Goal: Task Accomplishment & Management: Manage account settings

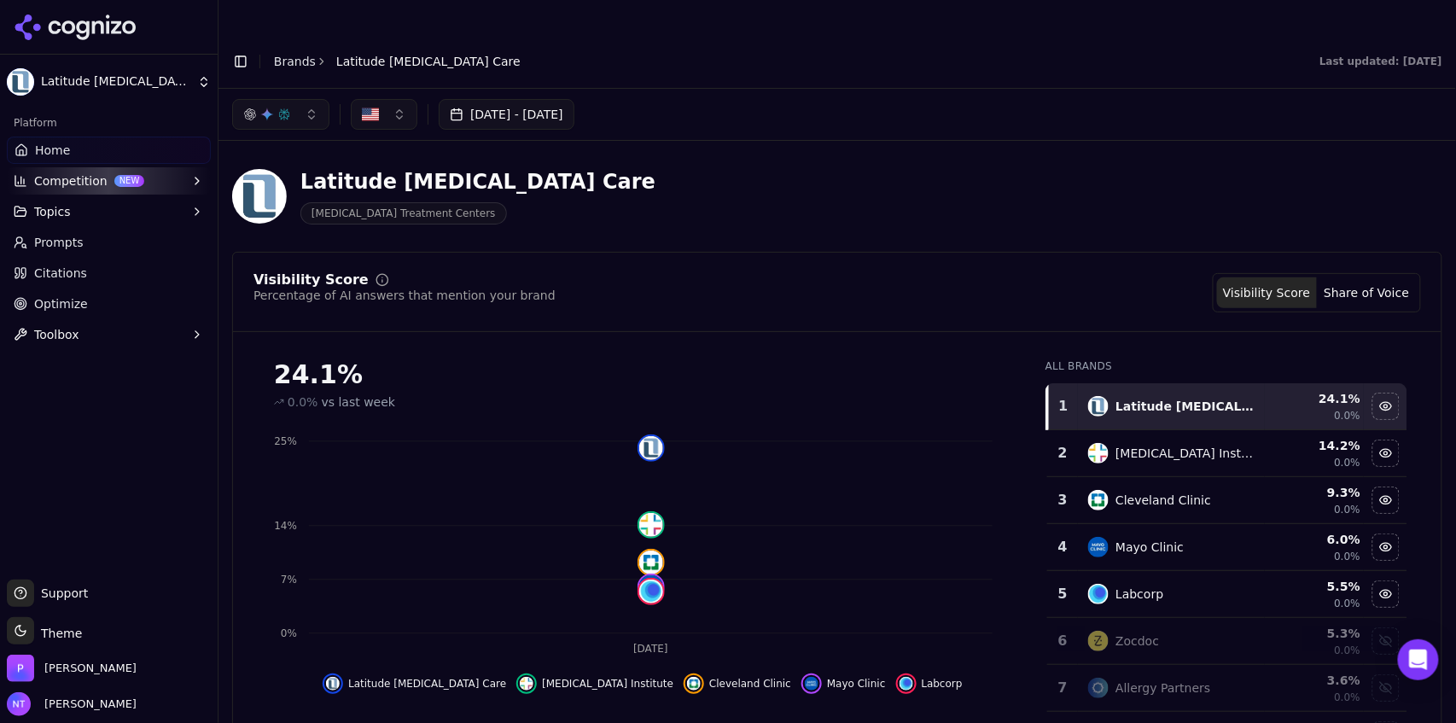
click at [278, 55] on link "Brands" at bounding box center [295, 62] width 42 height 14
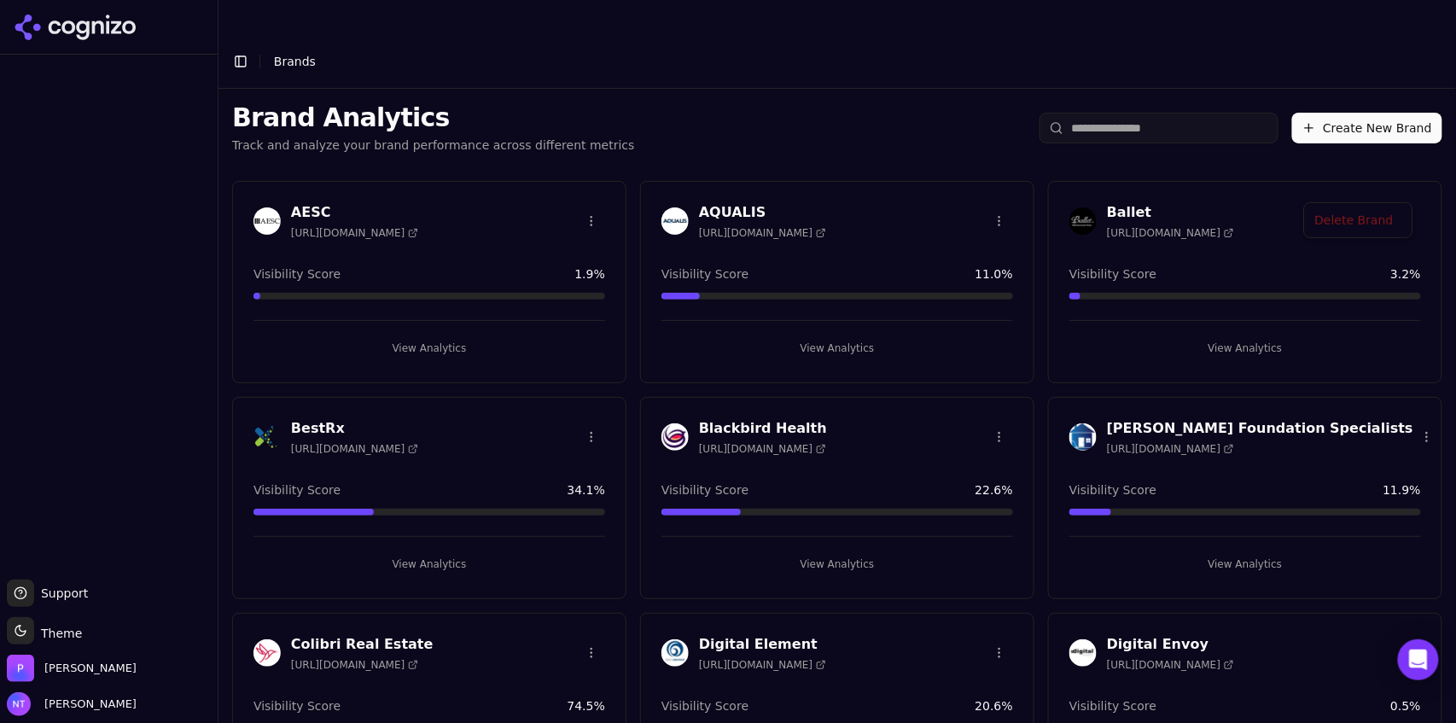
click at [1399, 186] on html "Support Support Toggle theme Theme [PERSON_NAME] Tower Toggle Sidebar Brands Br…" at bounding box center [728, 378] width 1456 height 757
click at [1364, 228] on div "Delete Brand" at bounding box center [1358, 221] width 101 height 27
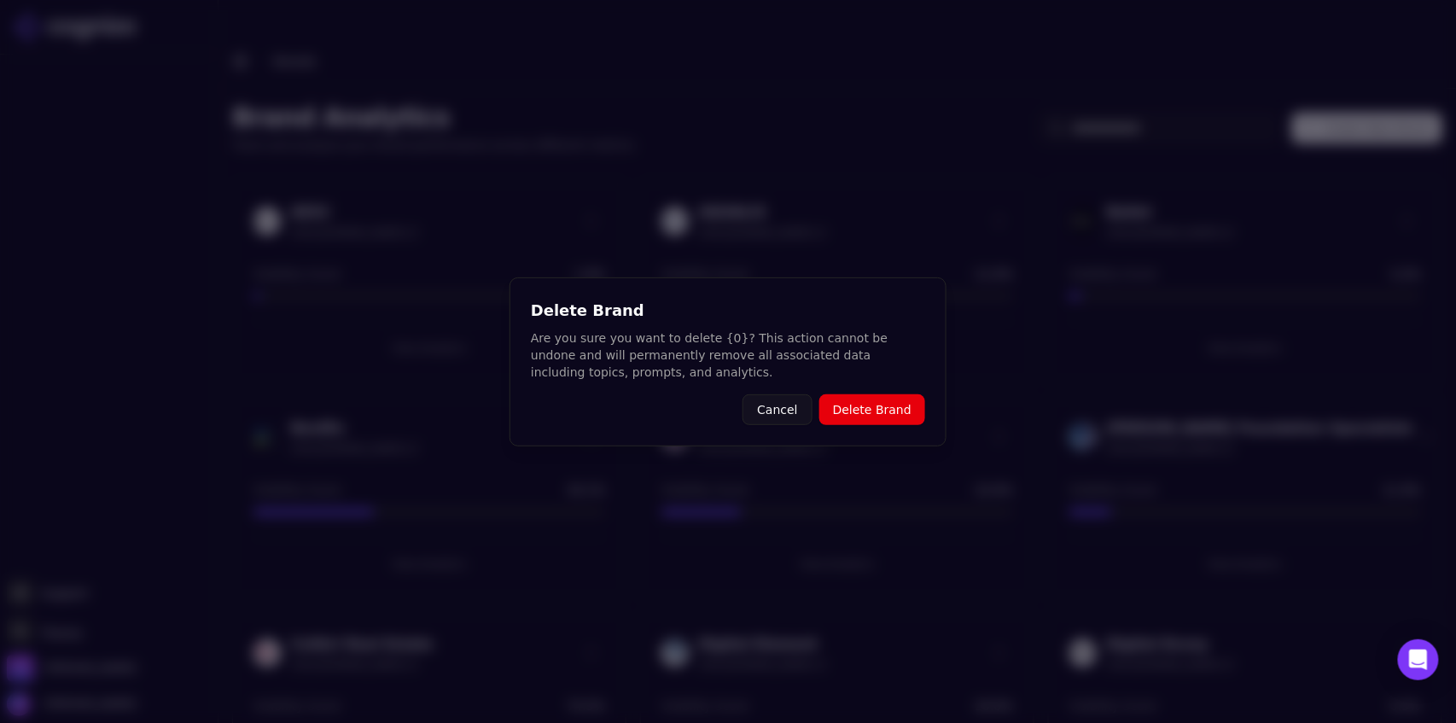
click at [907, 416] on button "Delete Brand" at bounding box center [872, 409] width 106 height 31
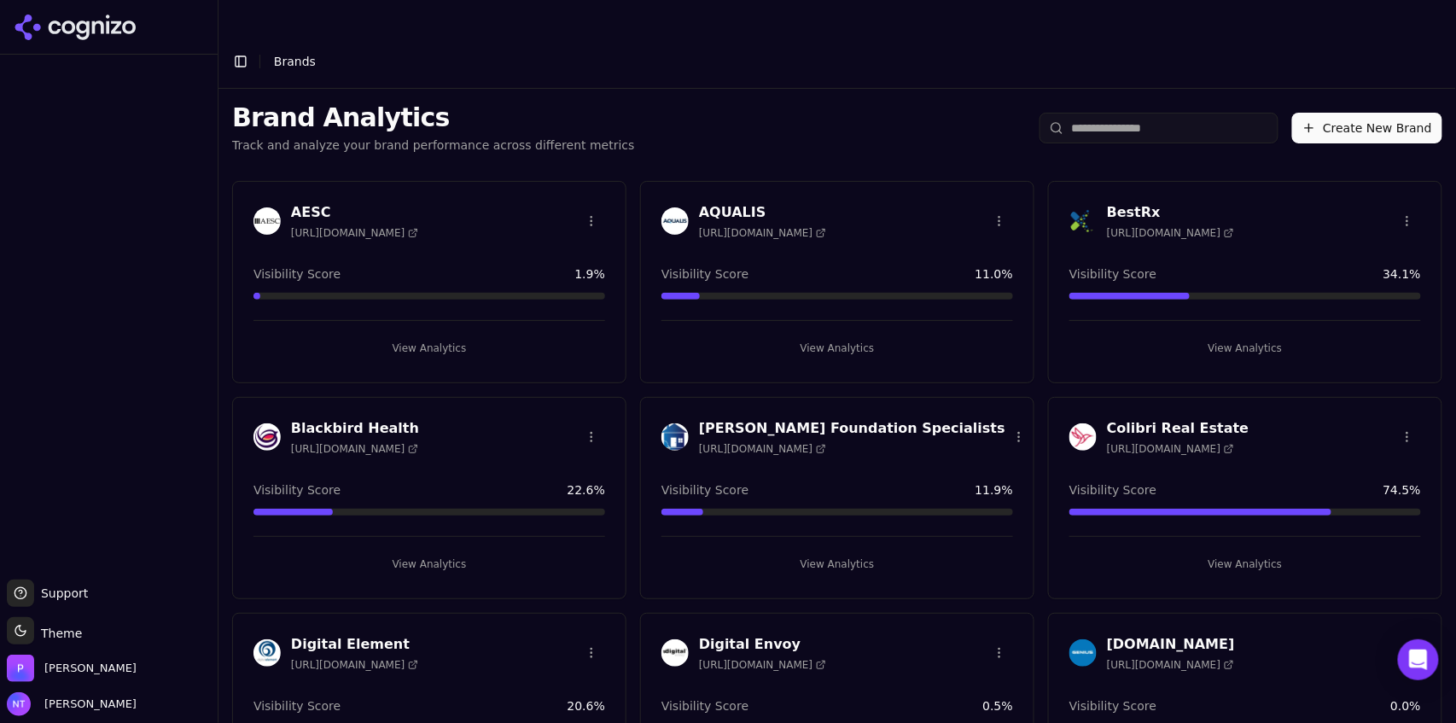
click at [589, 184] on html "Support Support Toggle theme Theme [PERSON_NAME] Tower Toggle Sidebar Brands Br…" at bounding box center [728, 378] width 1456 height 757
click at [563, 221] on div "Delete Brand" at bounding box center [547, 221] width 101 height 27
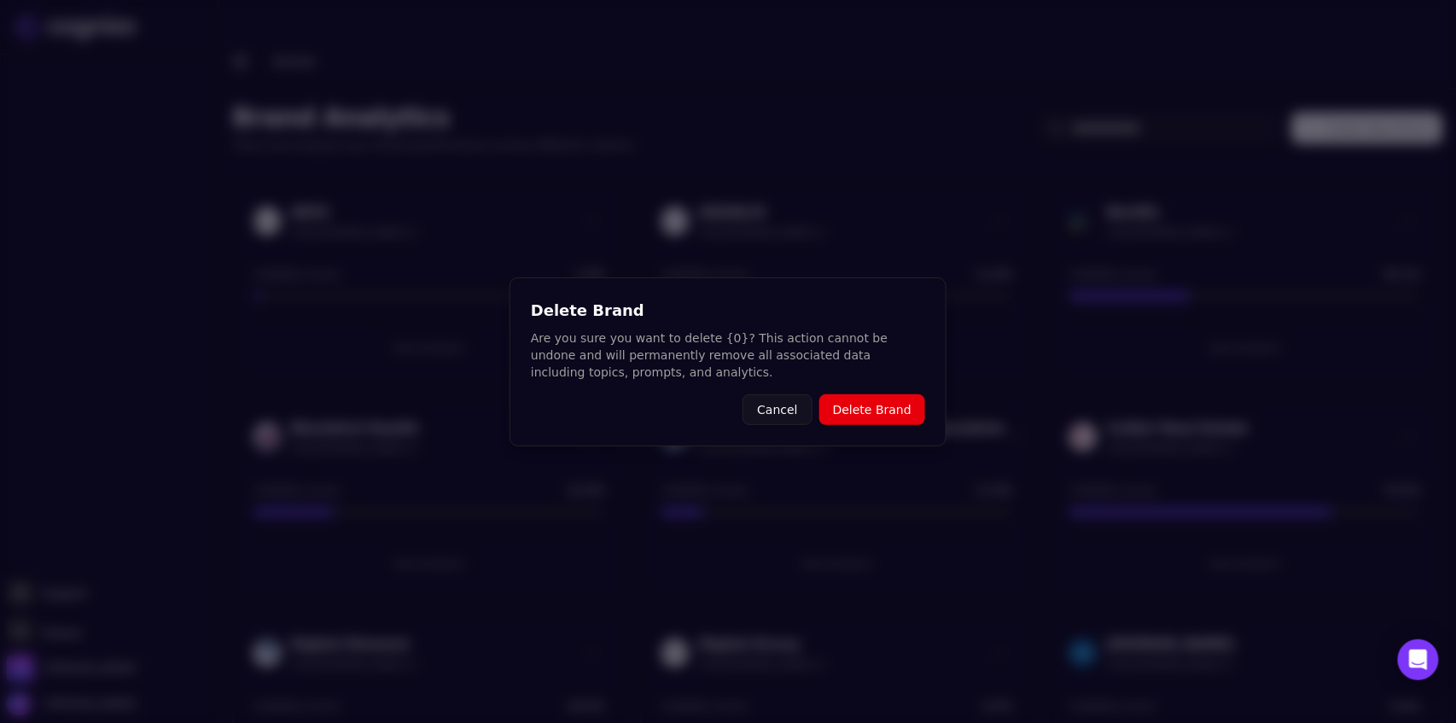
click at [874, 414] on button "Delete Brand" at bounding box center [872, 409] width 106 height 31
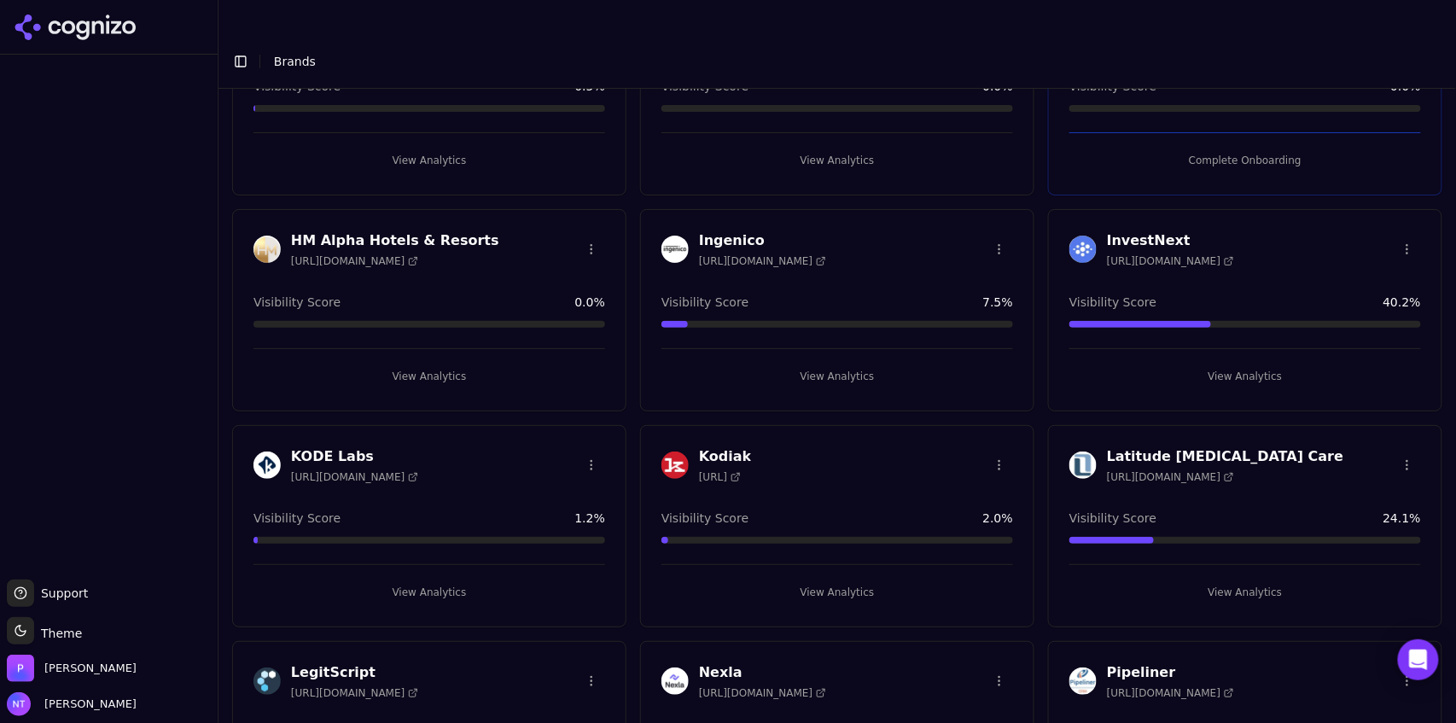
scroll to position [621, 0]
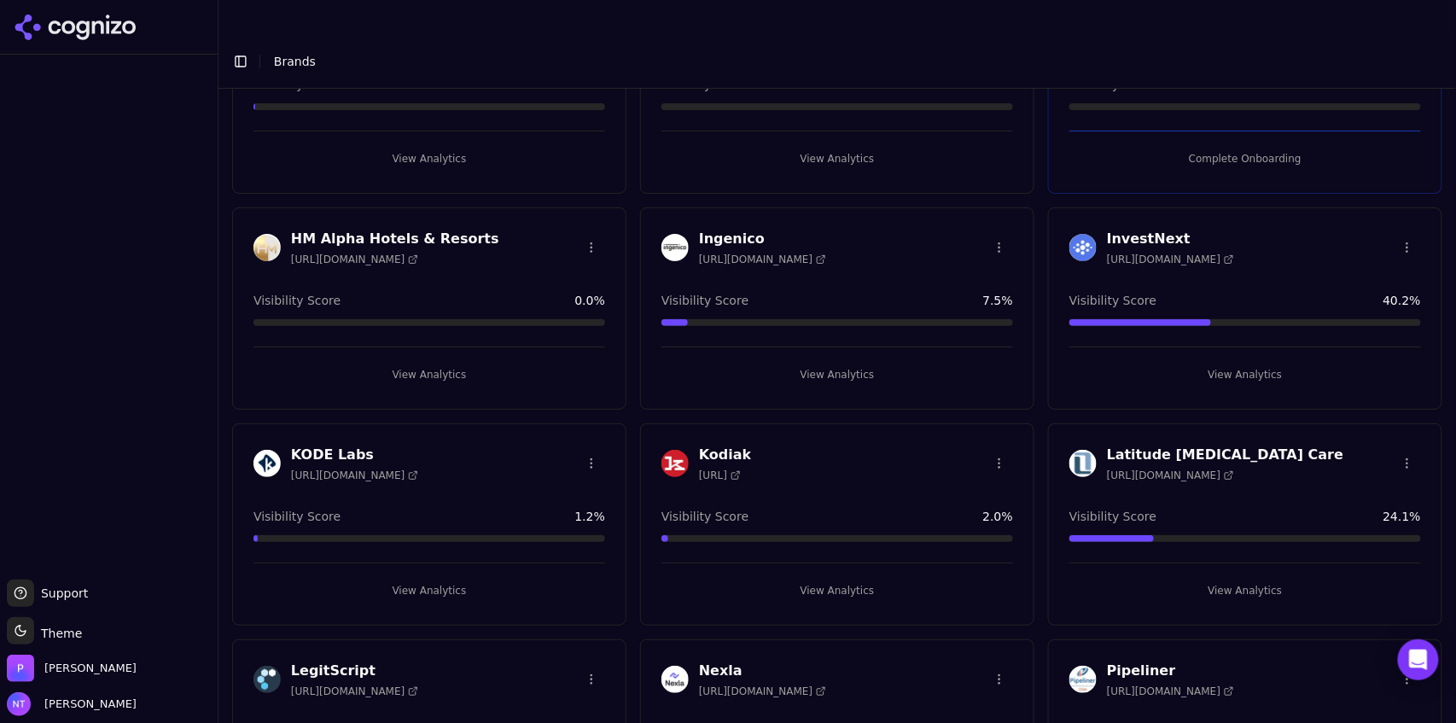
click at [596, 205] on html "Support Support Toggle theme Theme [PERSON_NAME] Tower Toggle Sidebar Brands Br…" at bounding box center [728, 378] width 1456 height 757
click at [574, 238] on div "Delete Brand" at bounding box center [547, 247] width 101 height 27
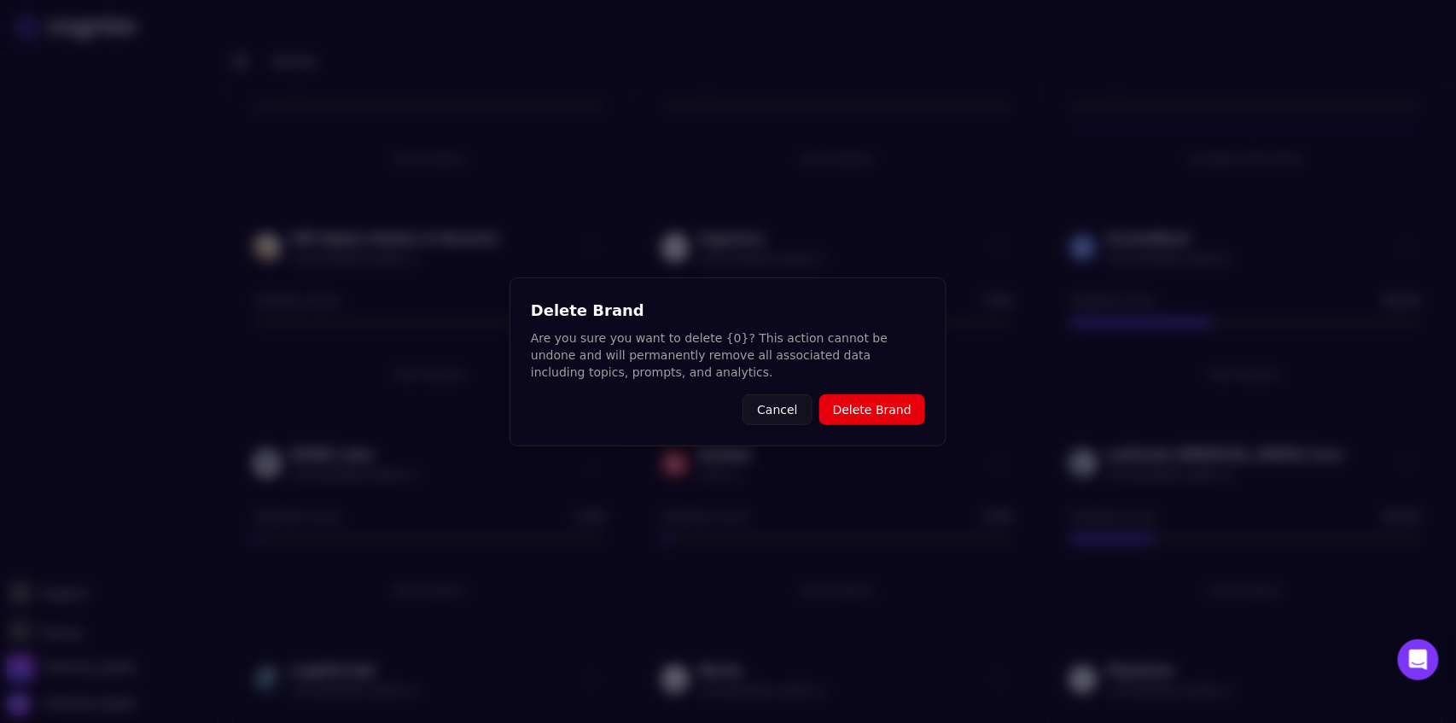
click at [852, 413] on button "Delete Brand" at bounding box center [872, 409] width 106 height 31
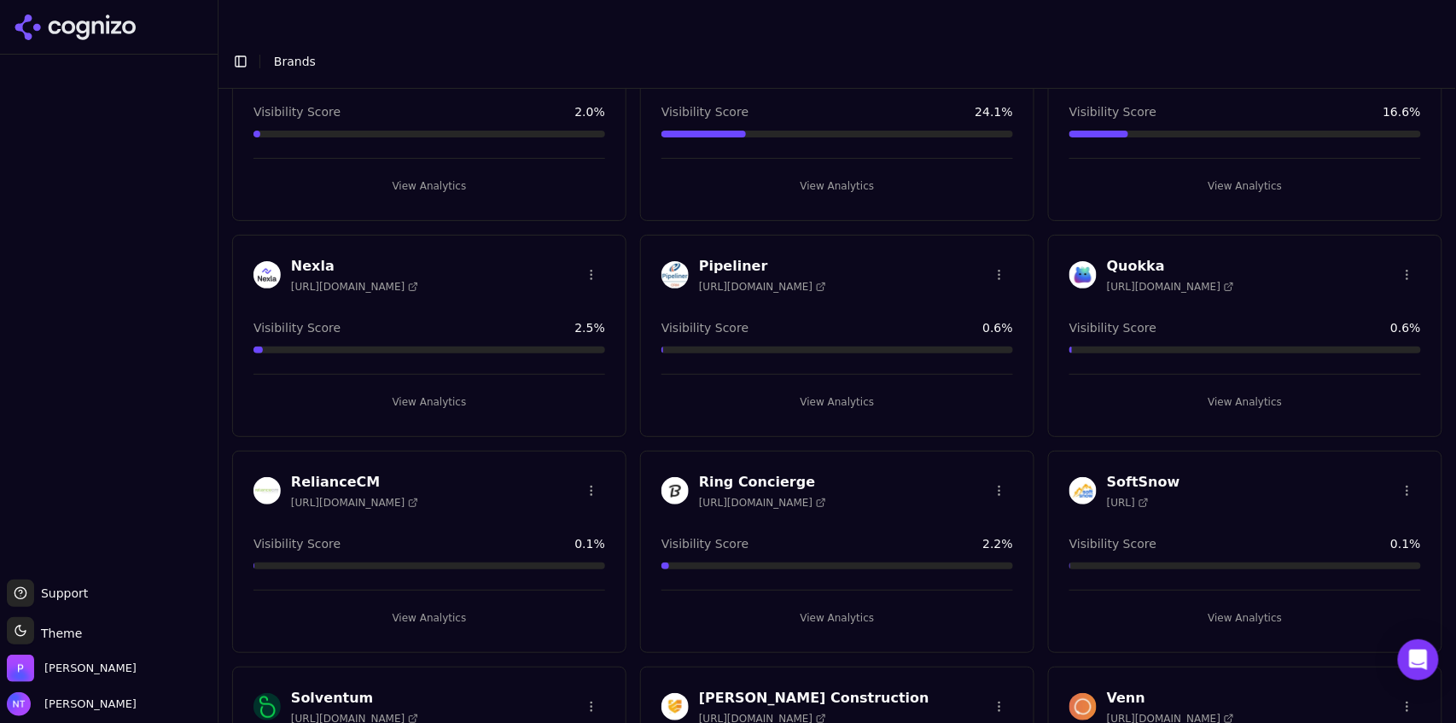
scroll to position [1023, 0]
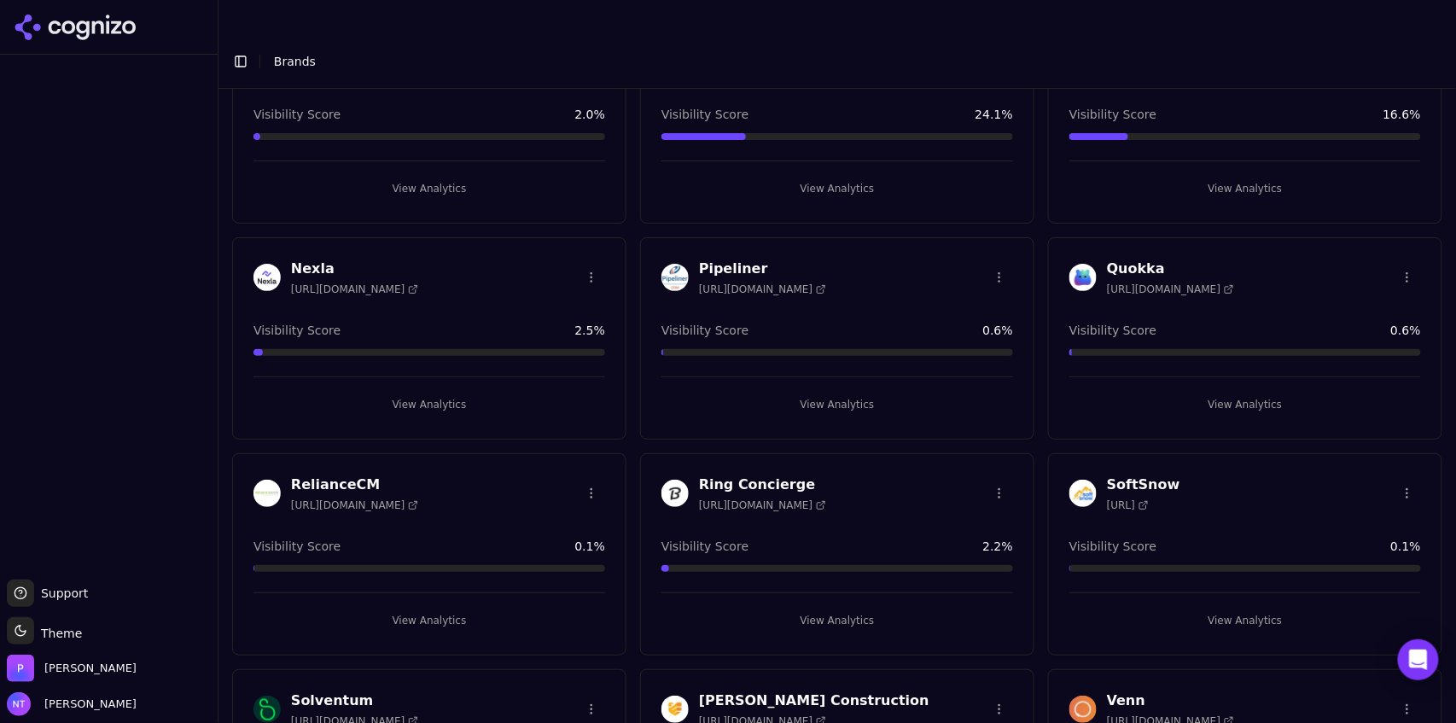
click at [582, 457] on html "Support Support Toggle theme Theme [PERSON_NAME] Tower Toggle Sidebar Brands Br…" at bounding box center [728, 378] width 1456 height 757
click at [561, 498] on div "Delete Brand" at bounding box center [547, 491] width 101 height 27
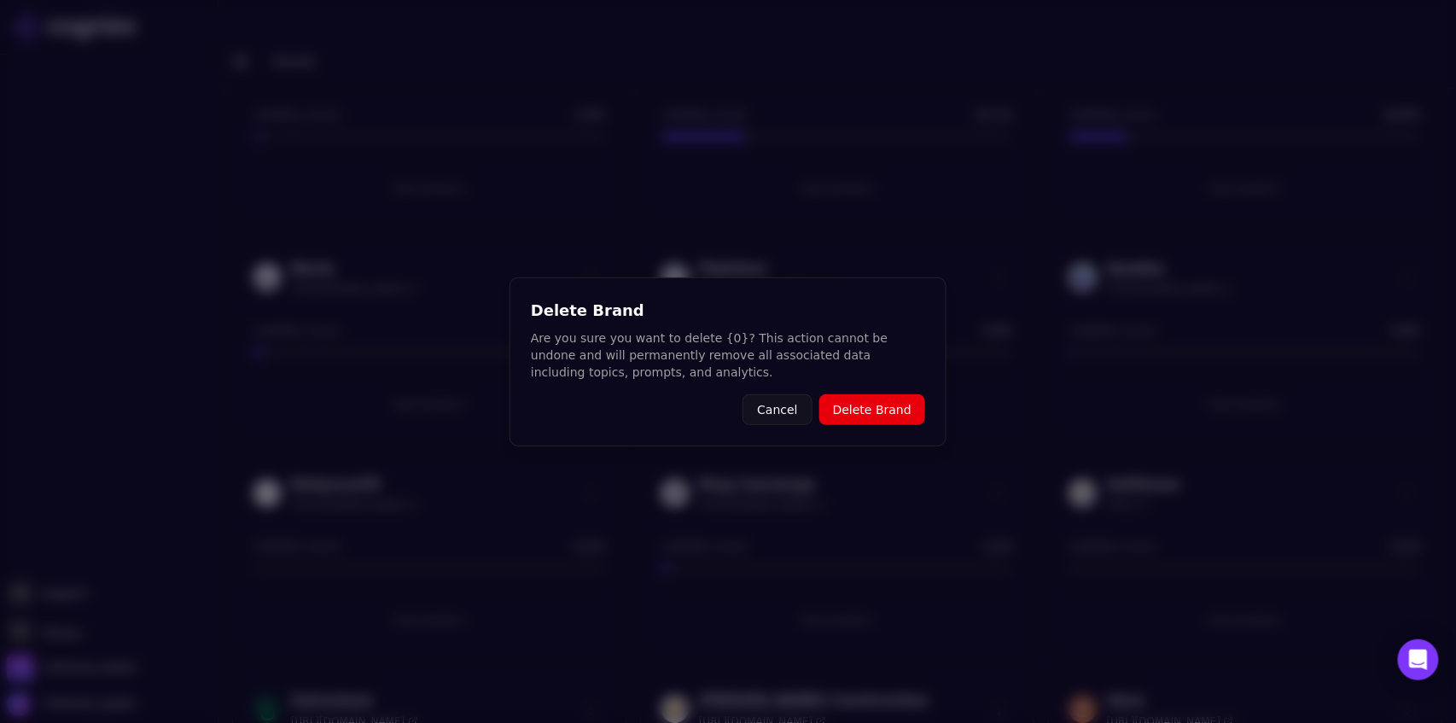
click at [881, 409] on button "Delete Brand" at bounding box center [872, 409] width 106 height 31
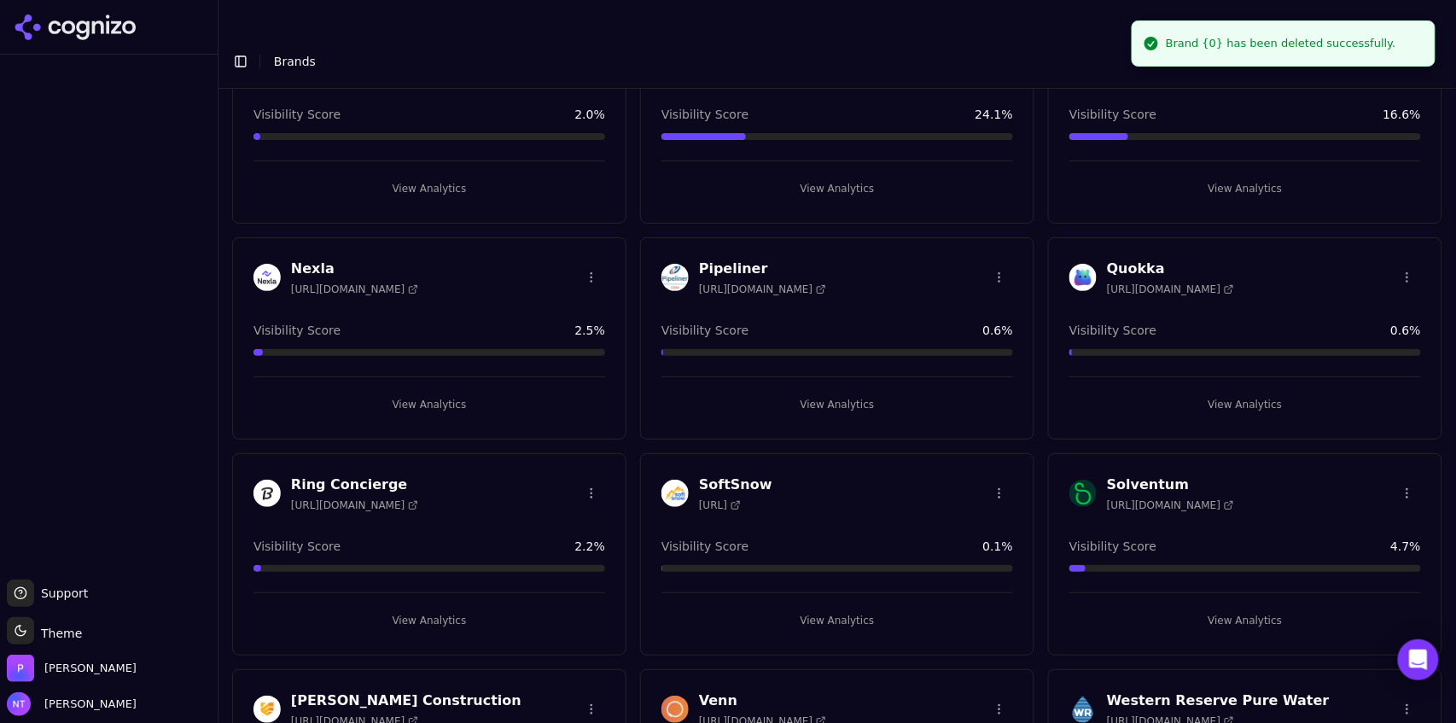
click at [589, 239] on html "Support Support Toggle theme Theme [PERSON_NAME] Tower Toggle Sidebar Brands Br…" at bounding box center [728, 378] width 1456 height 757
click at [578, 273] on div "Delete Brand" at bounding box center [547, 276] width 101 height 27
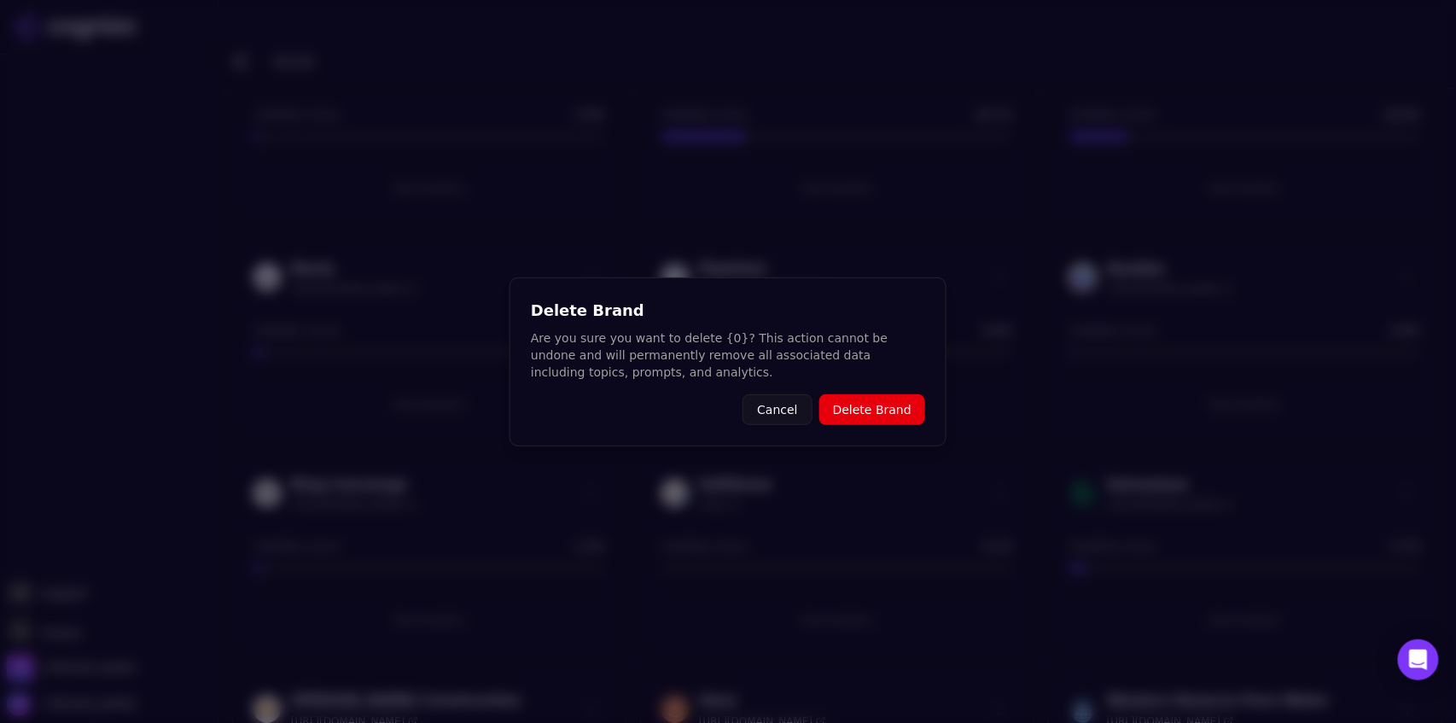
click at [850, 408] on button "Delete Brand" at bounding box center [872, 409] width 106 height 31
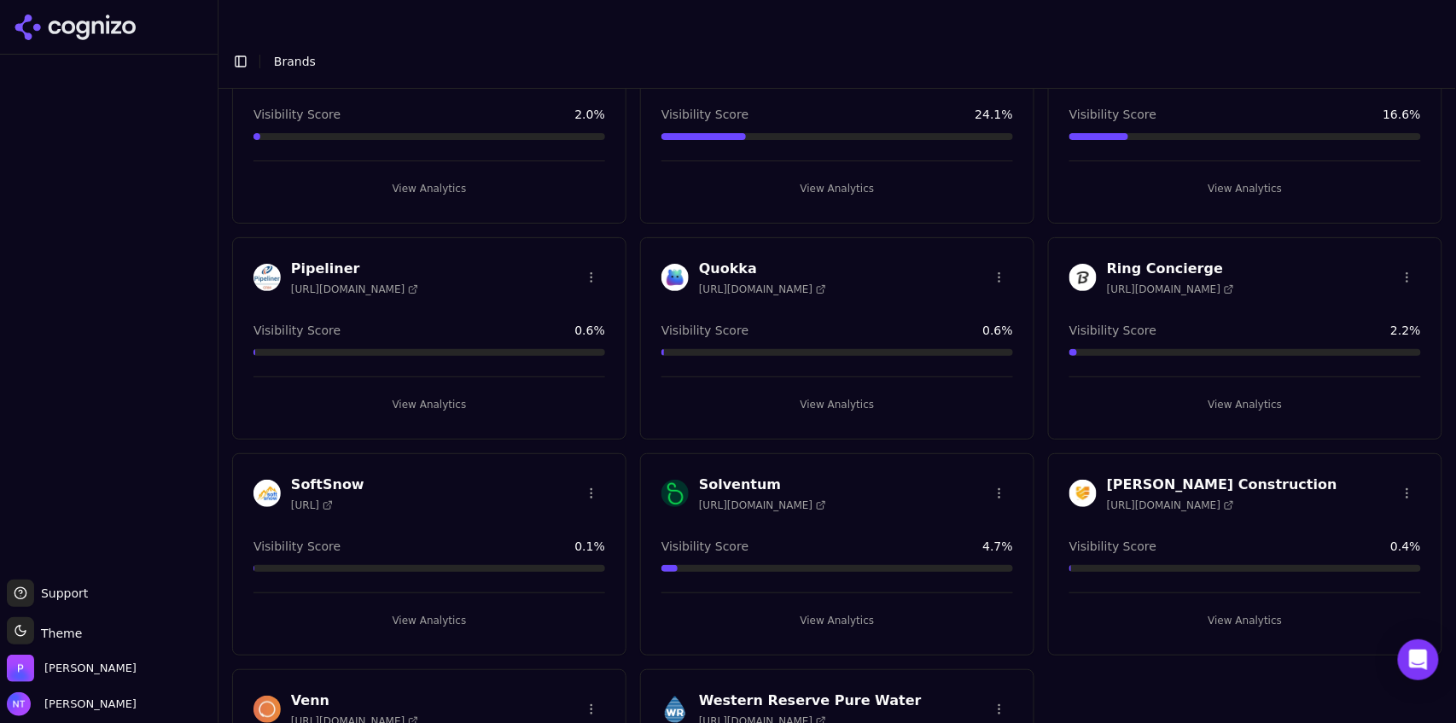
click at [1399, 451] on html "Support Support Toggle theme Theme [PERSON_NAME] Tower Toggle Sidebar Brands Br…" at bounding box center [728, 378] width 1456 height 757
click at [1326, 492] on div "Delete Brand" at bounding box center [1358, 491] width 101 height 27
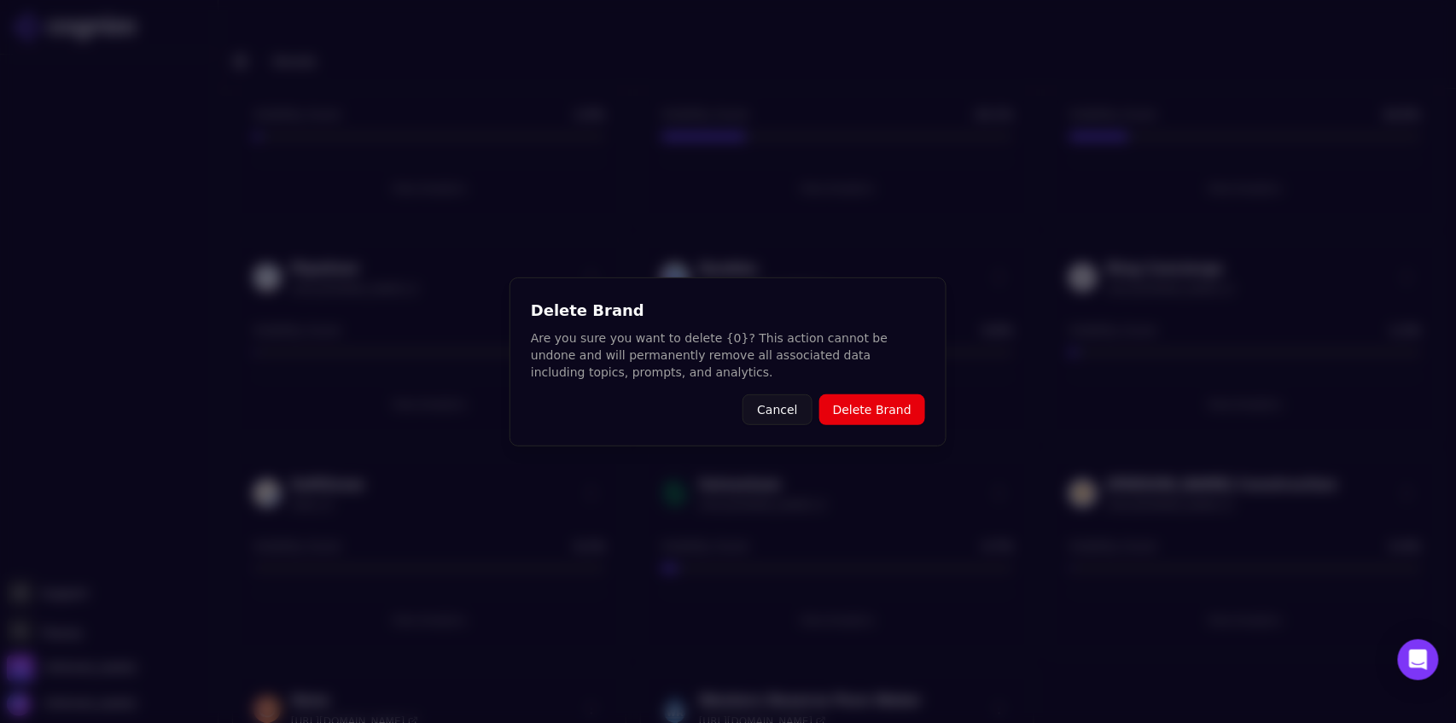
click at [800, 409] on button "Cancel" at bounding box center [776, 409] width 69 height 31
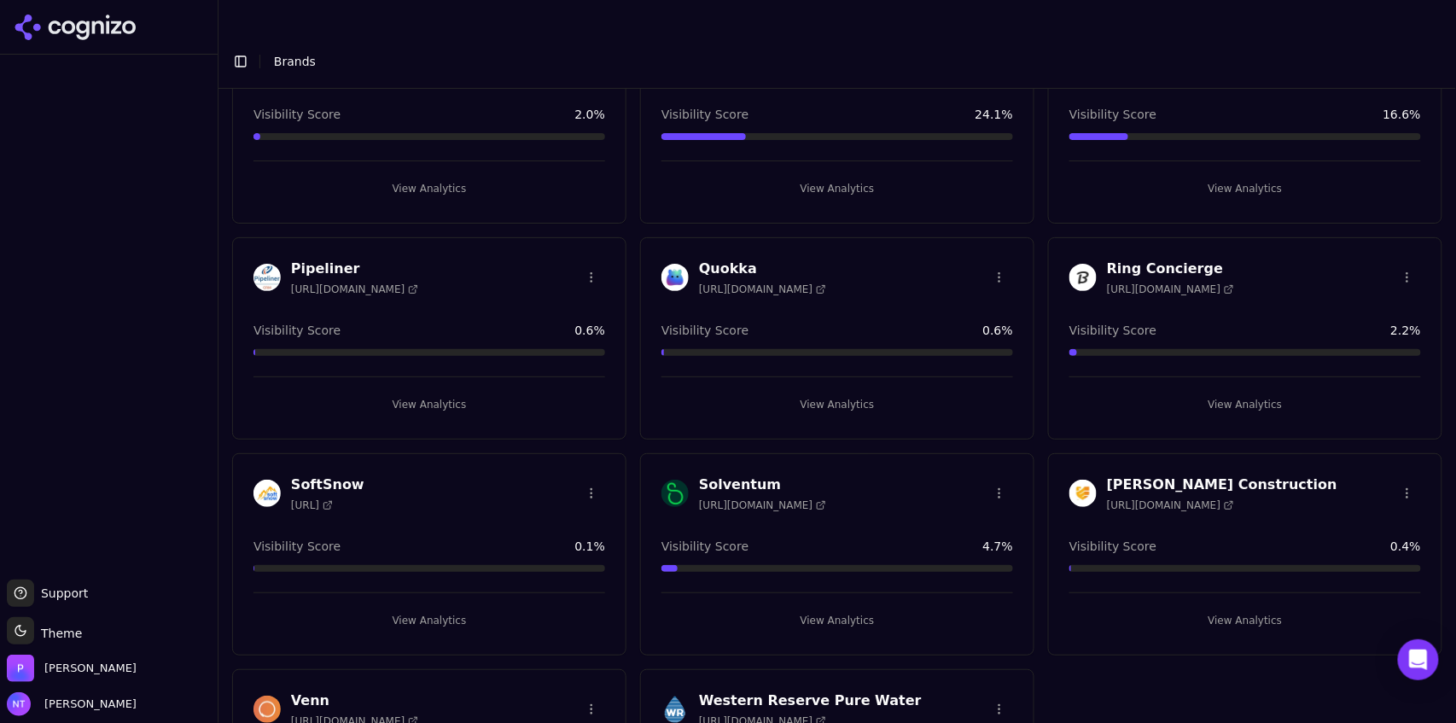
click at [1398, 456] on html "Support Support Toggle theme Theme [PERSON_NAME] Tower Toggle Sidebar Brands Br…" at bounding box center [728, 378] width 1456 height 757
click at [1373, 497] on div "Delete Brand" at bounding box center [1358, 491] width 101 height 27
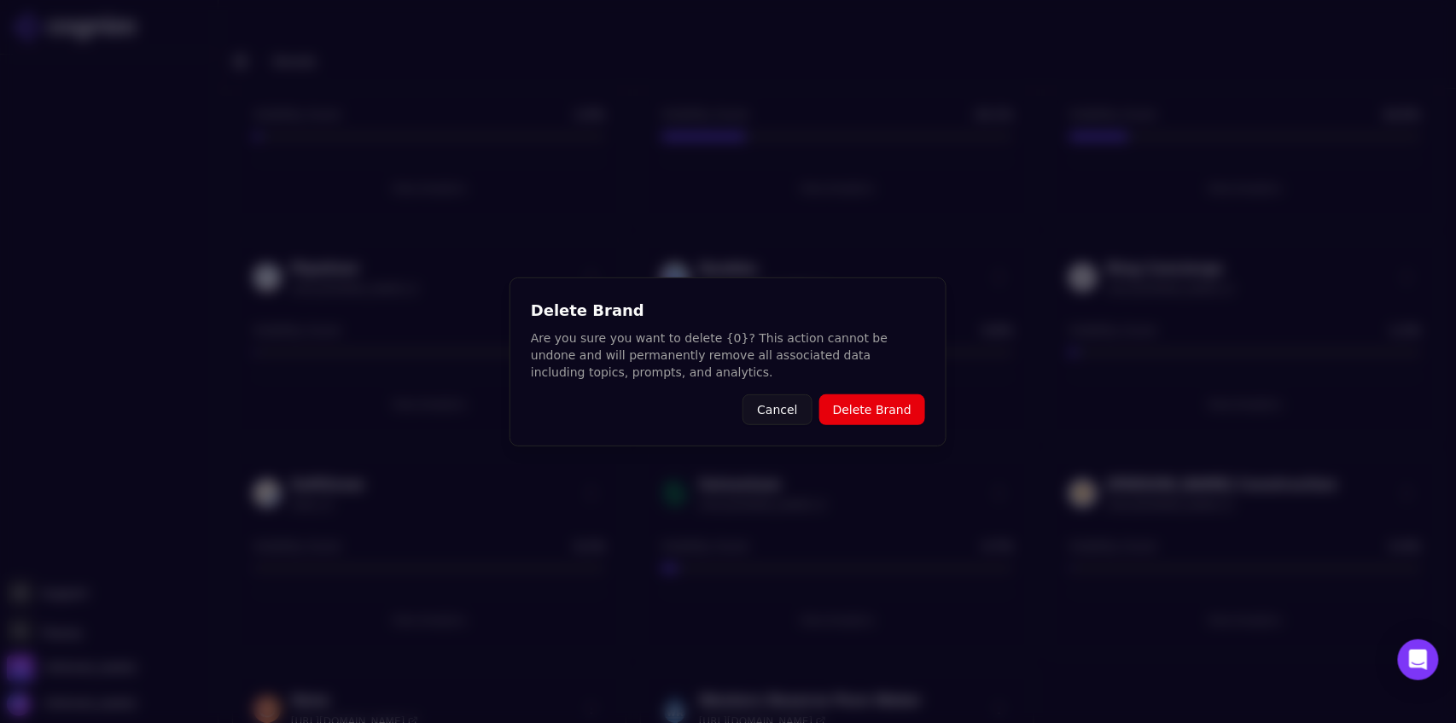
click at [900, 408] on button "Delete Brand" at bounding box center [872, 409] width 106 height 31
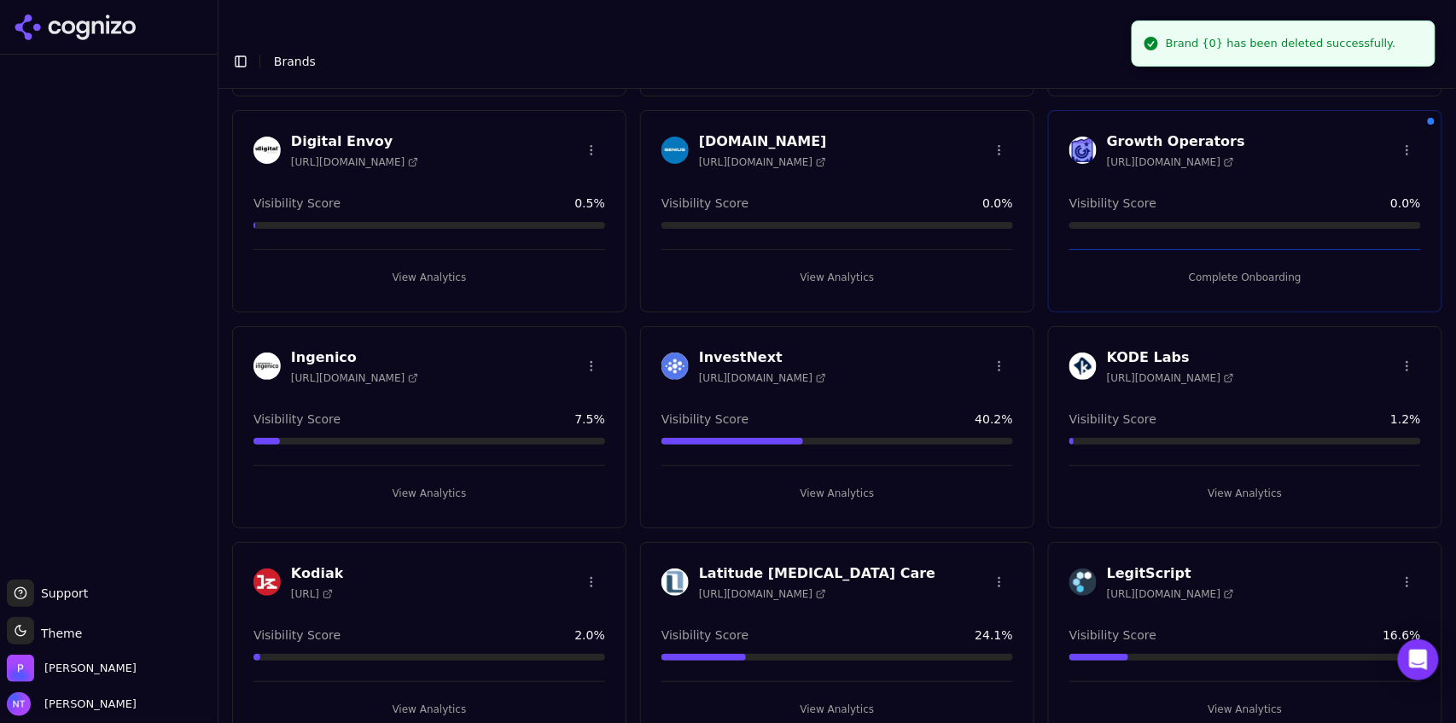
scroll to position [485, 0]
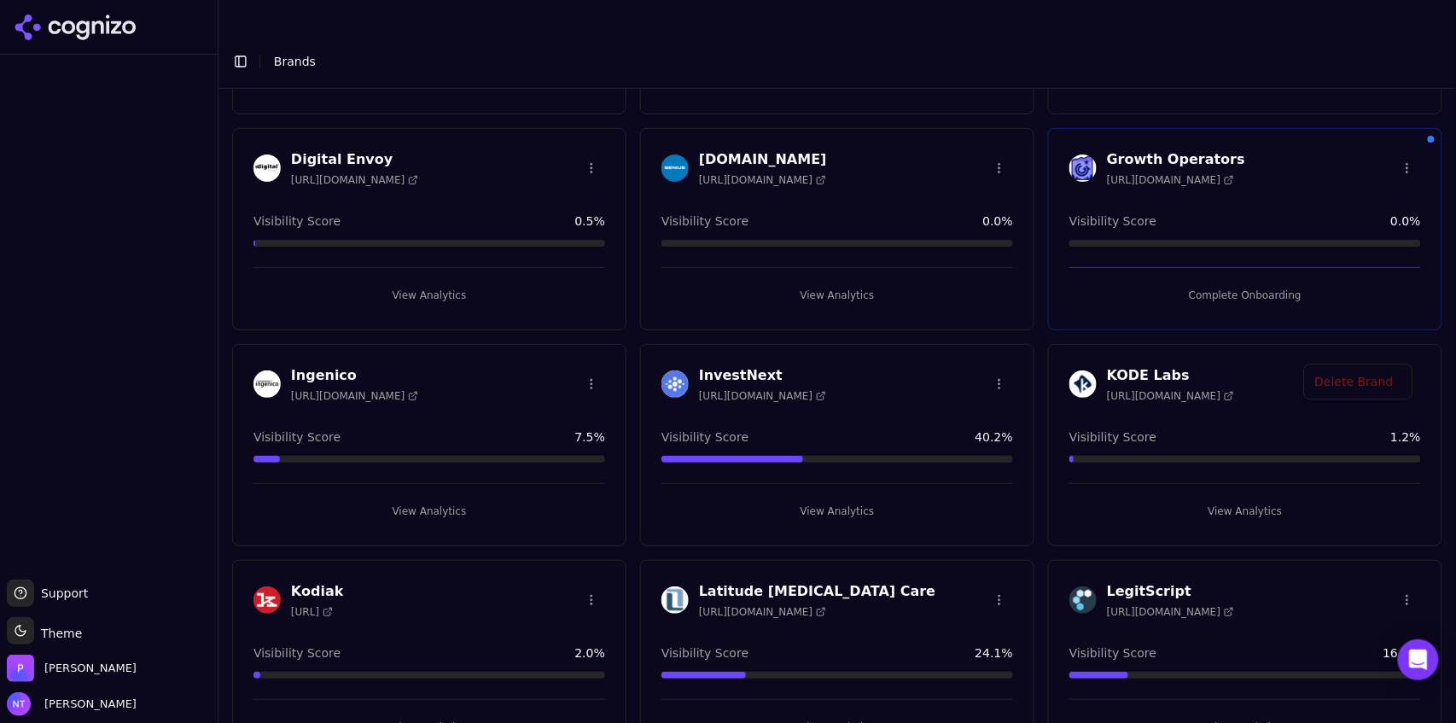
click at [1397, 347] on html "Support Support Toggle theme Theme [PERSON_NAME] Tower Toggle Sidebar Brands Br…" at bounding box center [728, 378] width 1456 height 757
click at [1347, 382] on div "Delete Brand" at bounding box center [1358, 382] width 101 height 27
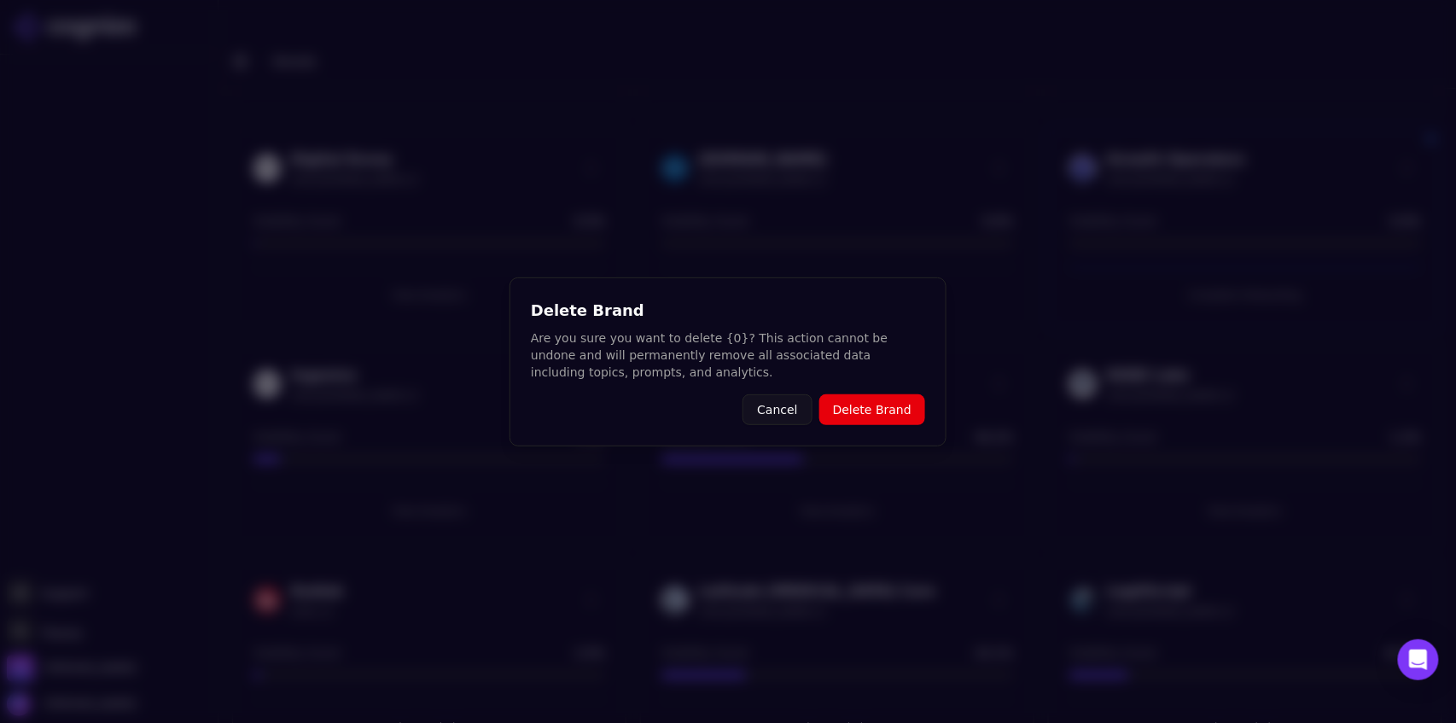
click at [902, 406] on button "Delete Brand" at bounding box center [872, 409] width 106 height 31
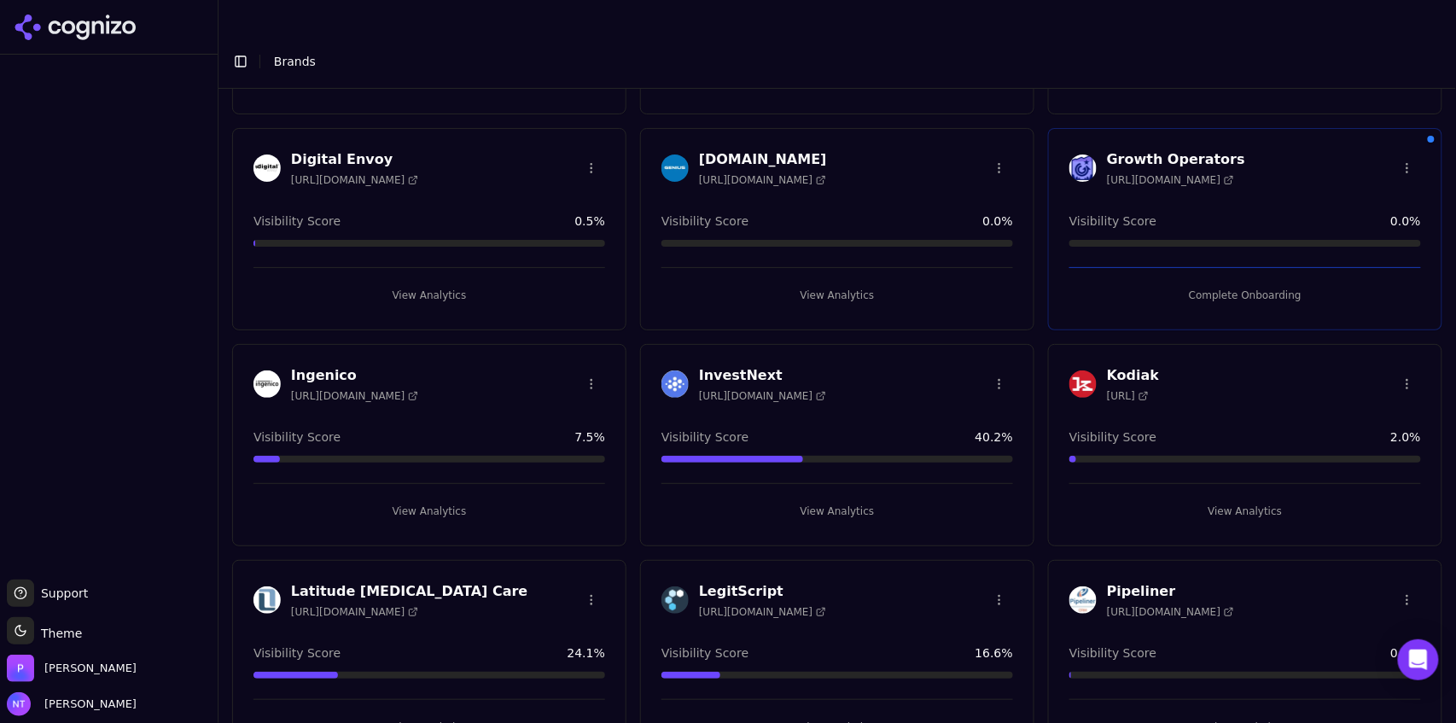
scroll to position [232, 0]
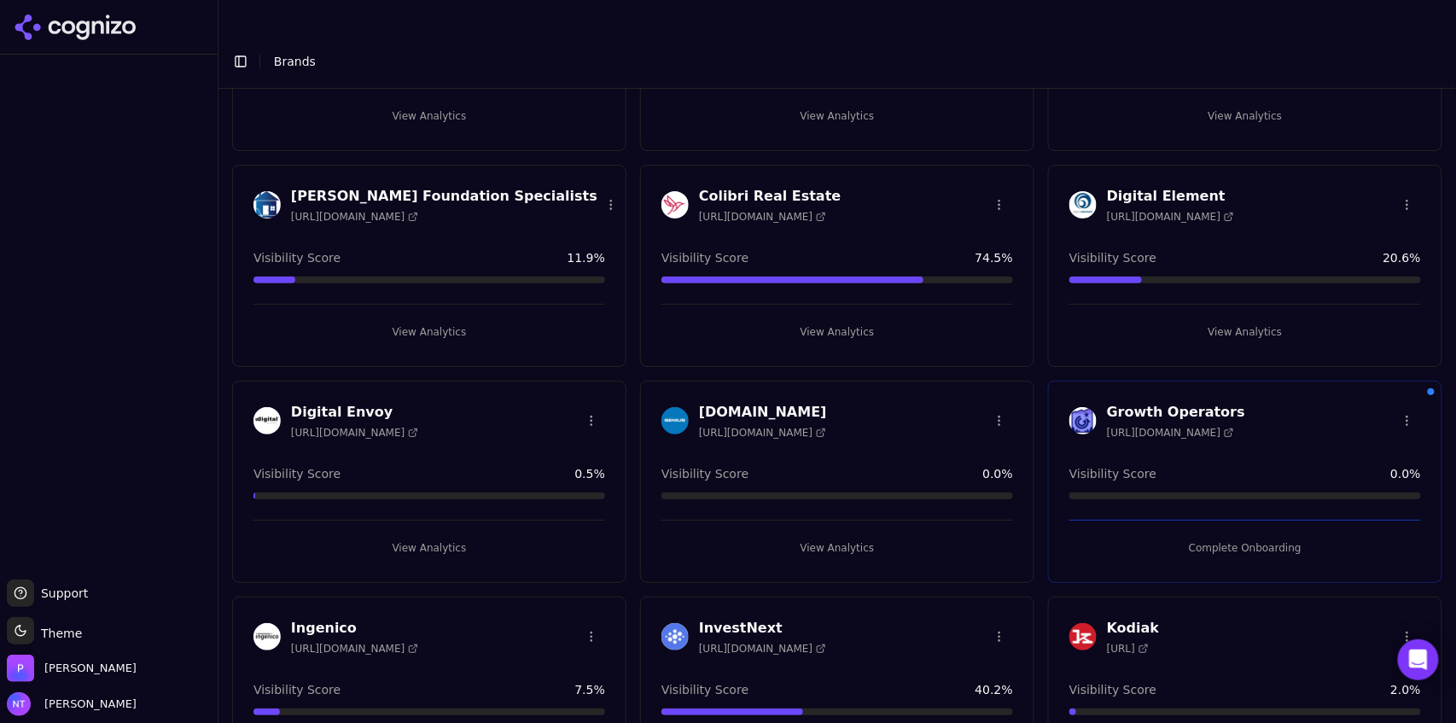
click at [588, 381] on html "Support Support Toggle theme Theme [PERSON_NAME] Tower Toggle Sidebar Brands Br…" at bounding box center [728, 378] width 1456 height 757
click at [533, 429] on div "Delete Brand" at bounding box center [547, 420] width 101 height 27
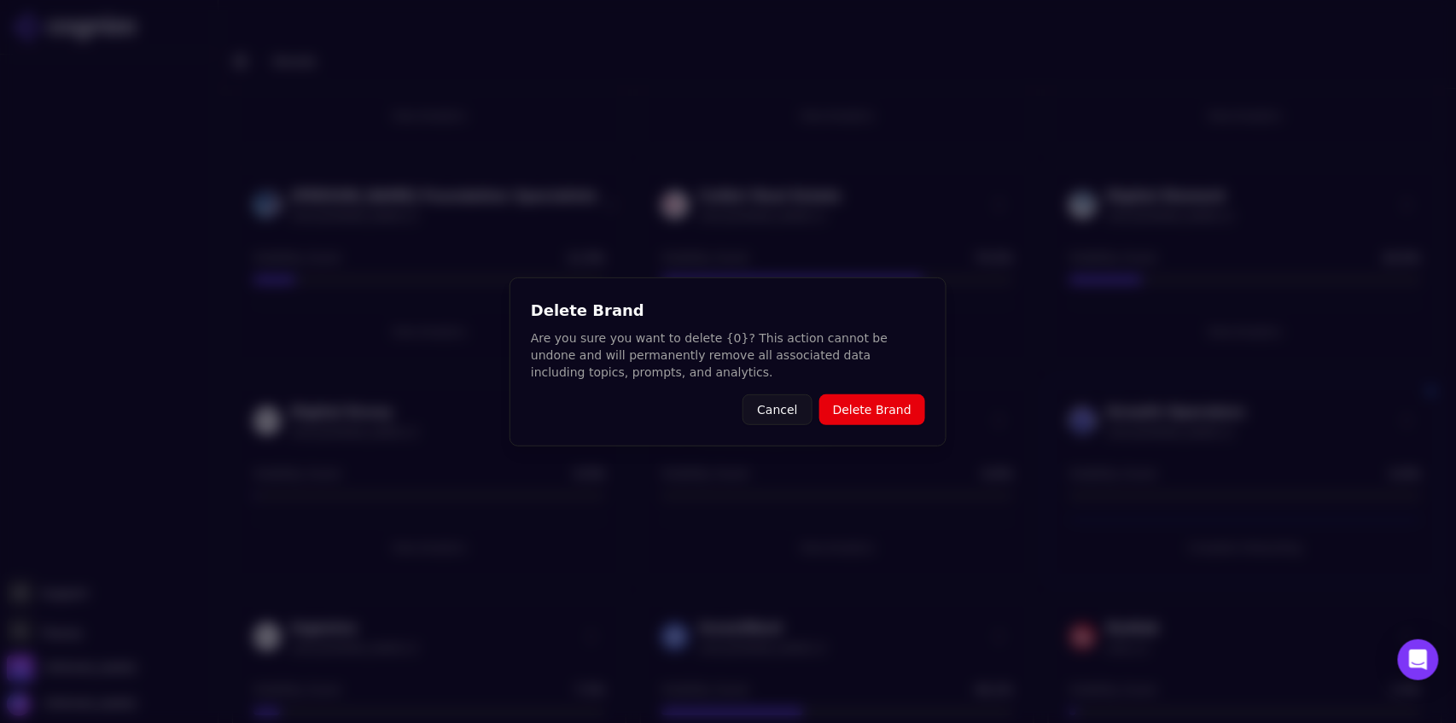
click at [879, 414] on button "Delete Brand" at bounding box center [872, 409] width 106 height 31
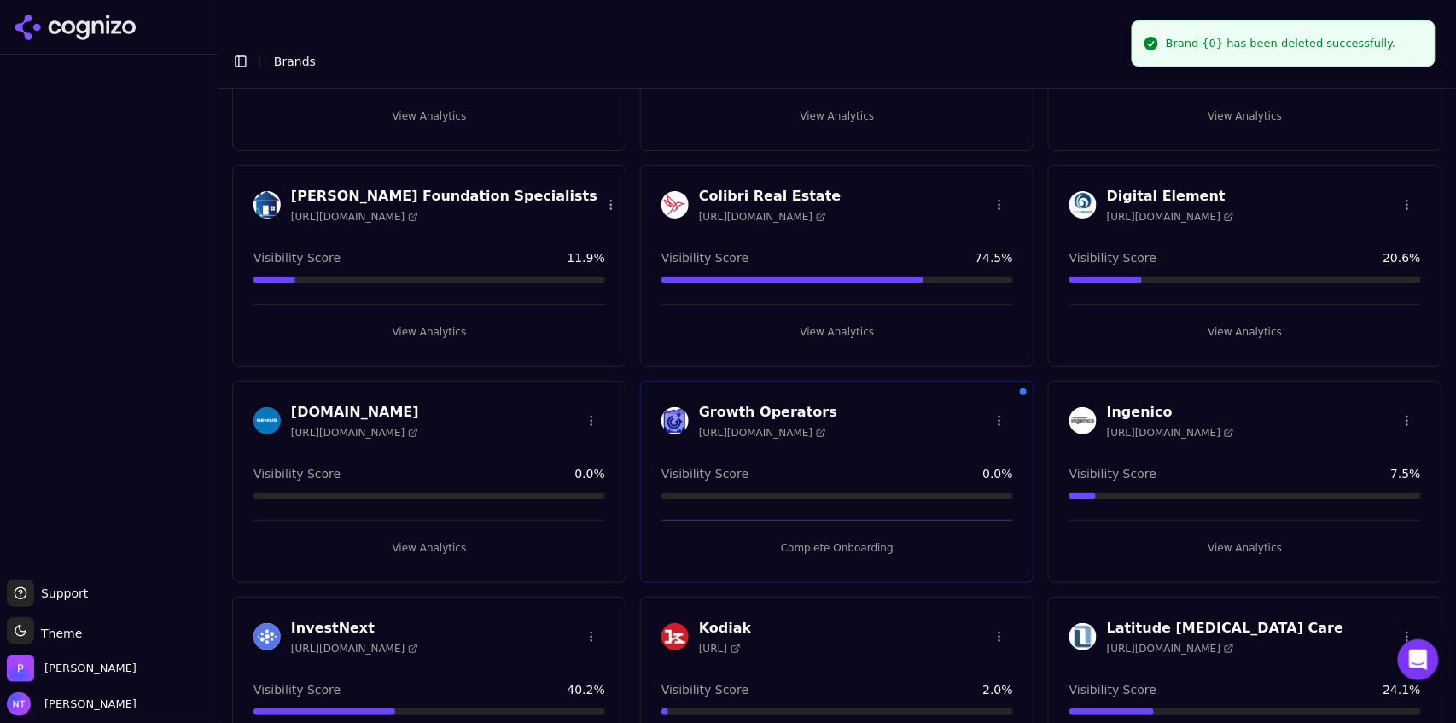
scroll to position [0, 0]
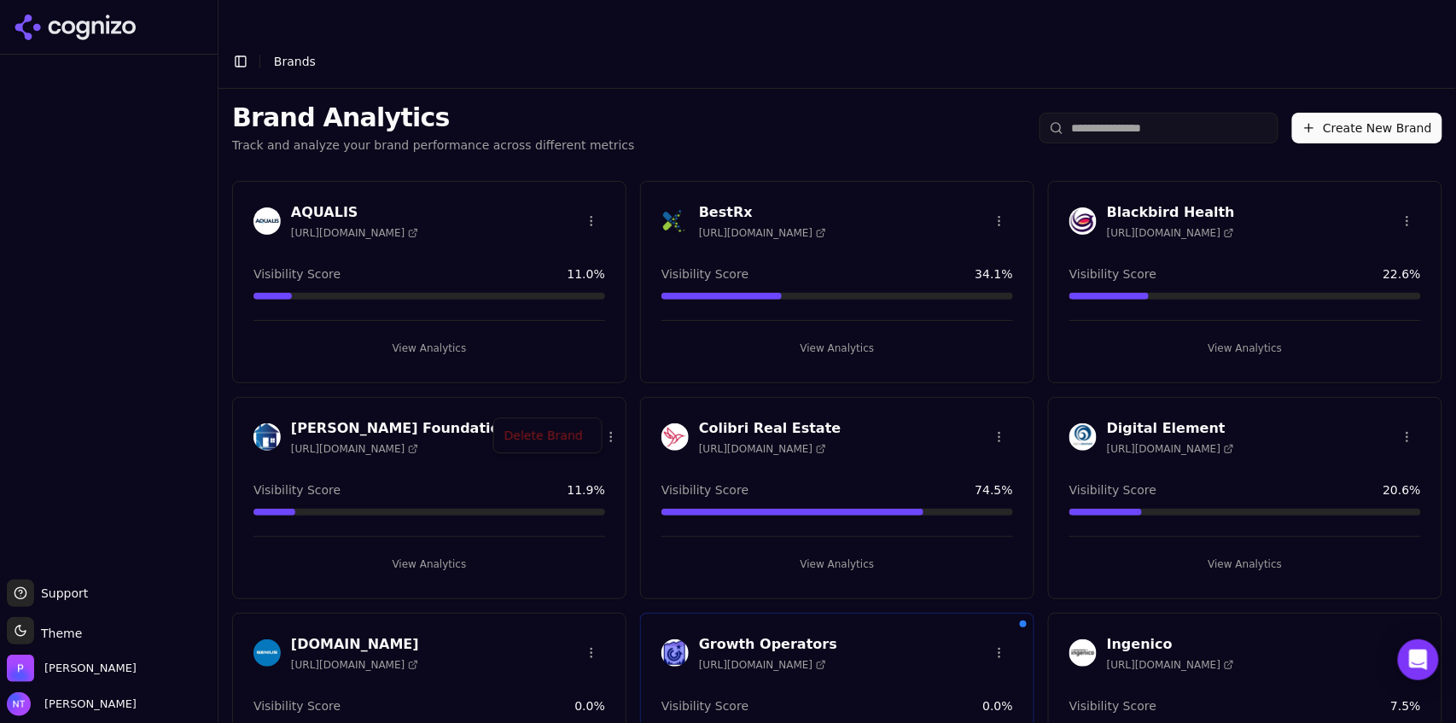
click at [591, 400] on html "Support Support Toggle theme Theme [PERSON_NAME] Tower Toggle Sidebar Brands Br…" at bounding box center [728, 378] width 1456 height 757
click at [559, 439] on div "Delete Brand" at bounding box center [547, 437] width 101 height 27
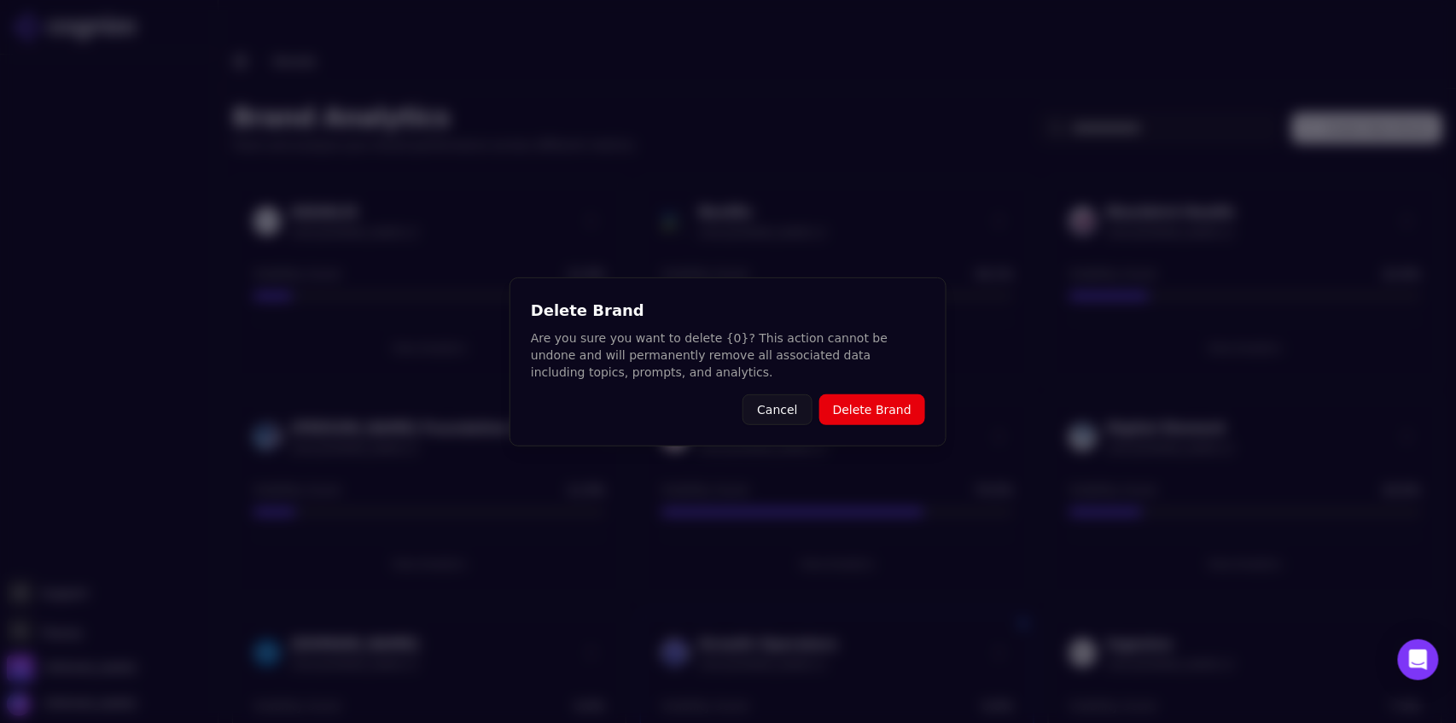
click at [857, 405] on button "Delete Brand" at bounding box center [872, 409] width 106 height 31
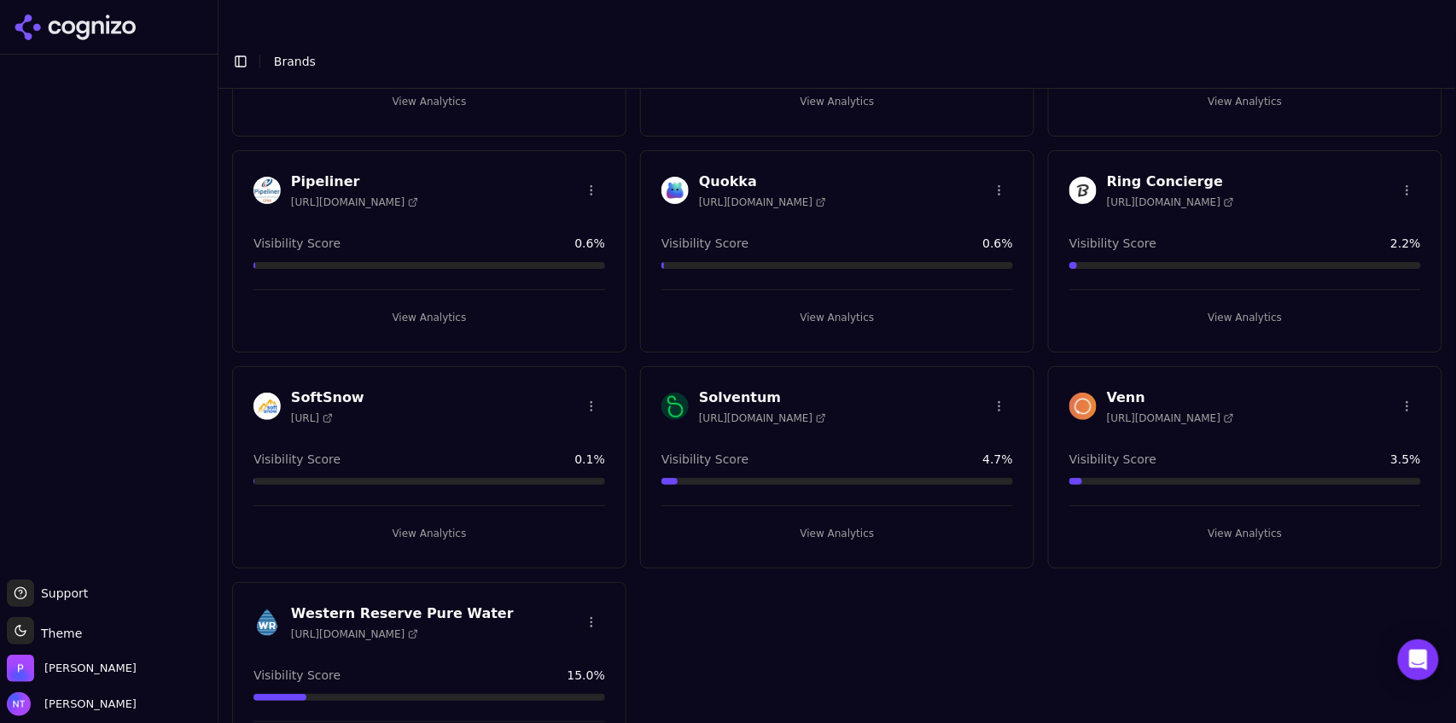
scroll to position [906, 0]
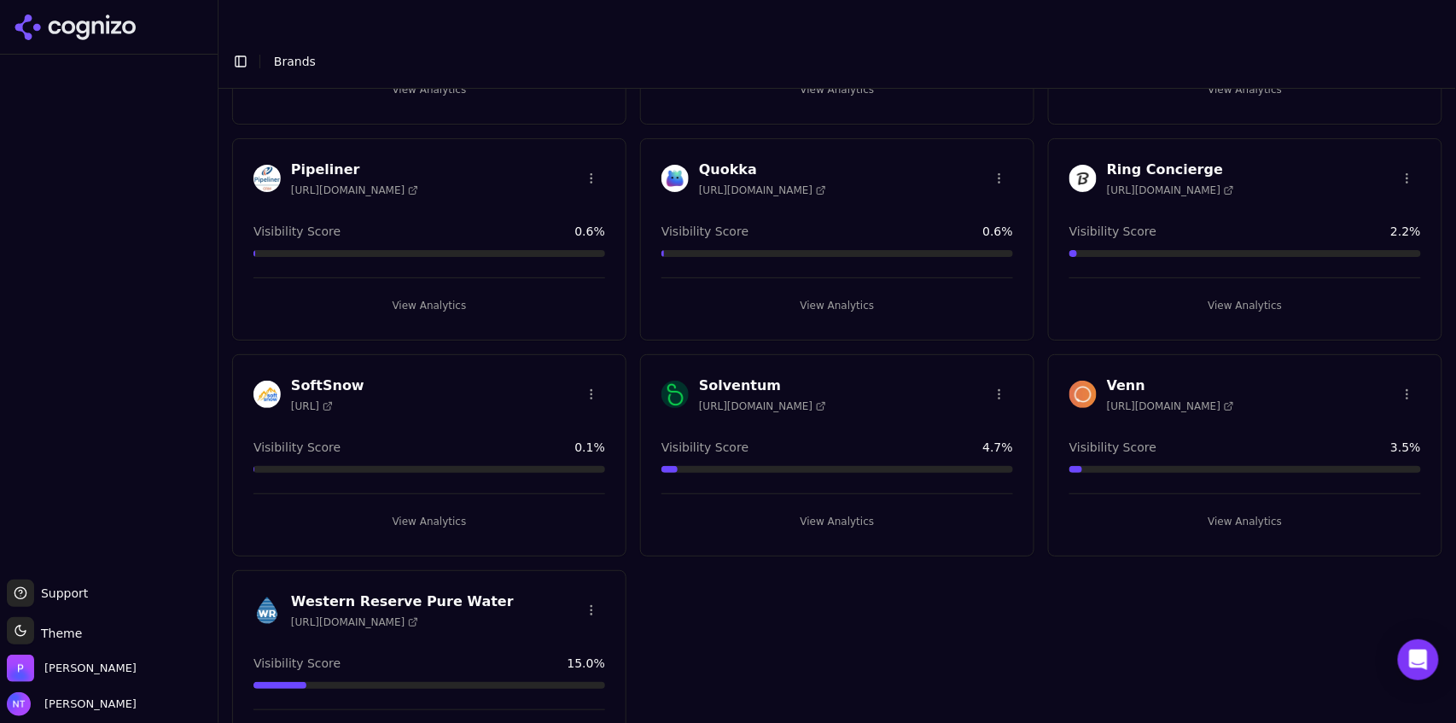
click at [585, 358] on html "Support Support Toggle theme Theme [PERSON_NAME] Tower Toggle Sidebar Brands Br…" at bounding box center [728, 378] width 1456 height 757
click at [564, 398] on div "Delete Brand" at bounding box center [547, 393] width 101 height 27
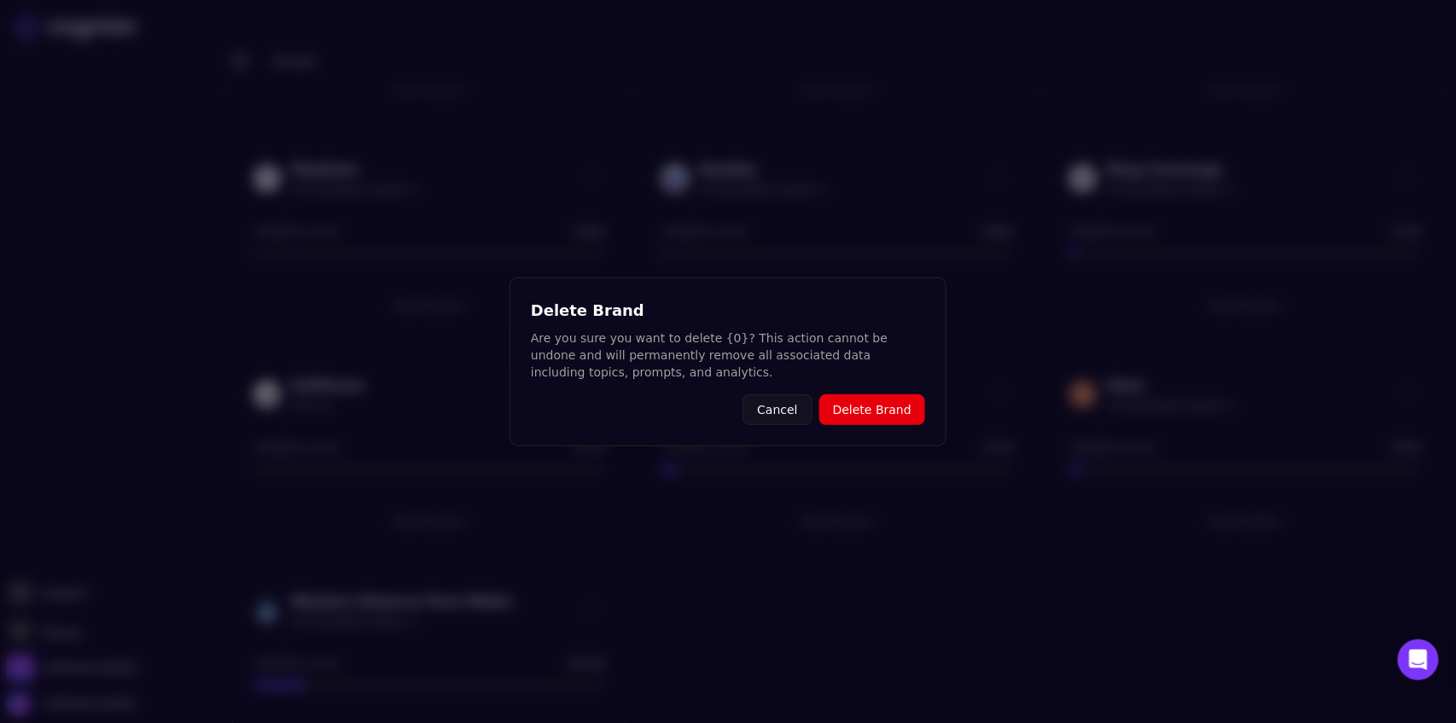
click at [880, 412] on button "Delete Brand" at bounding box center [872, 409] width 106 height 31
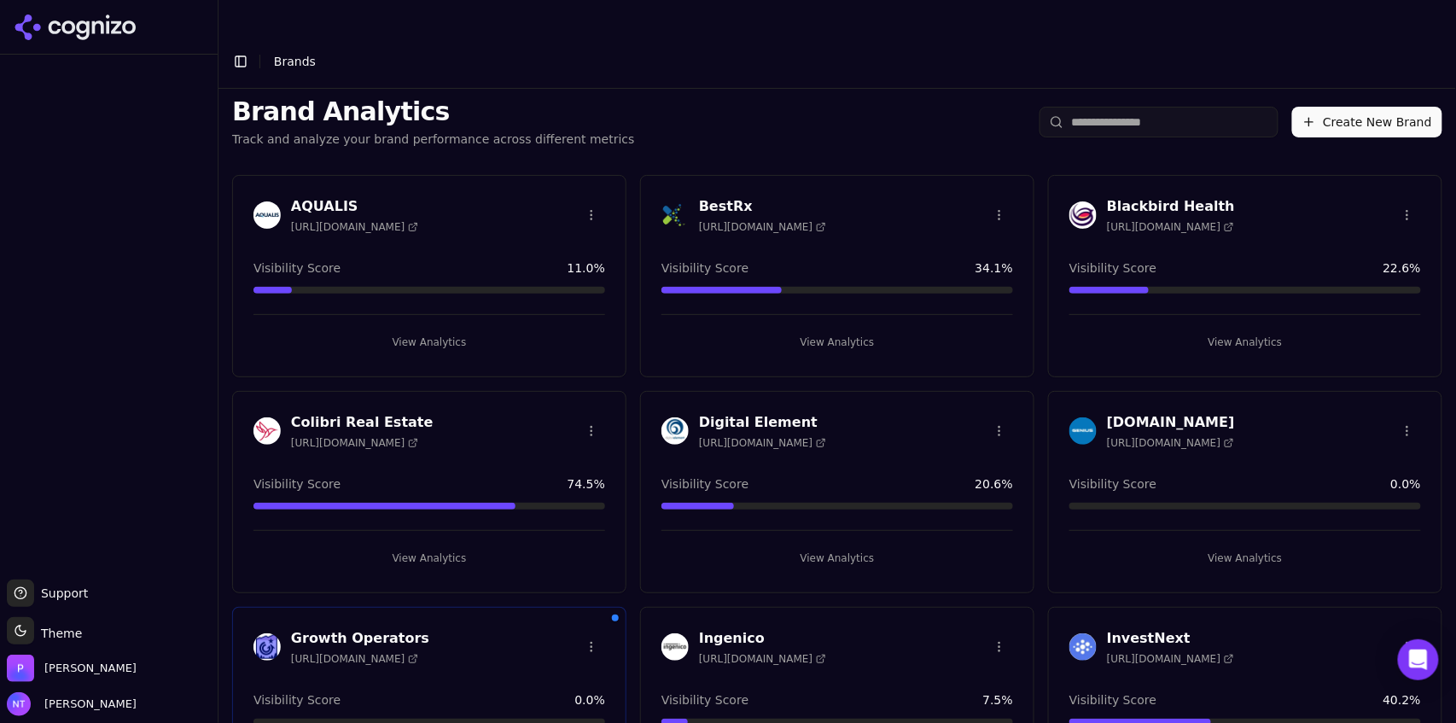
scroll to position [0, 0]
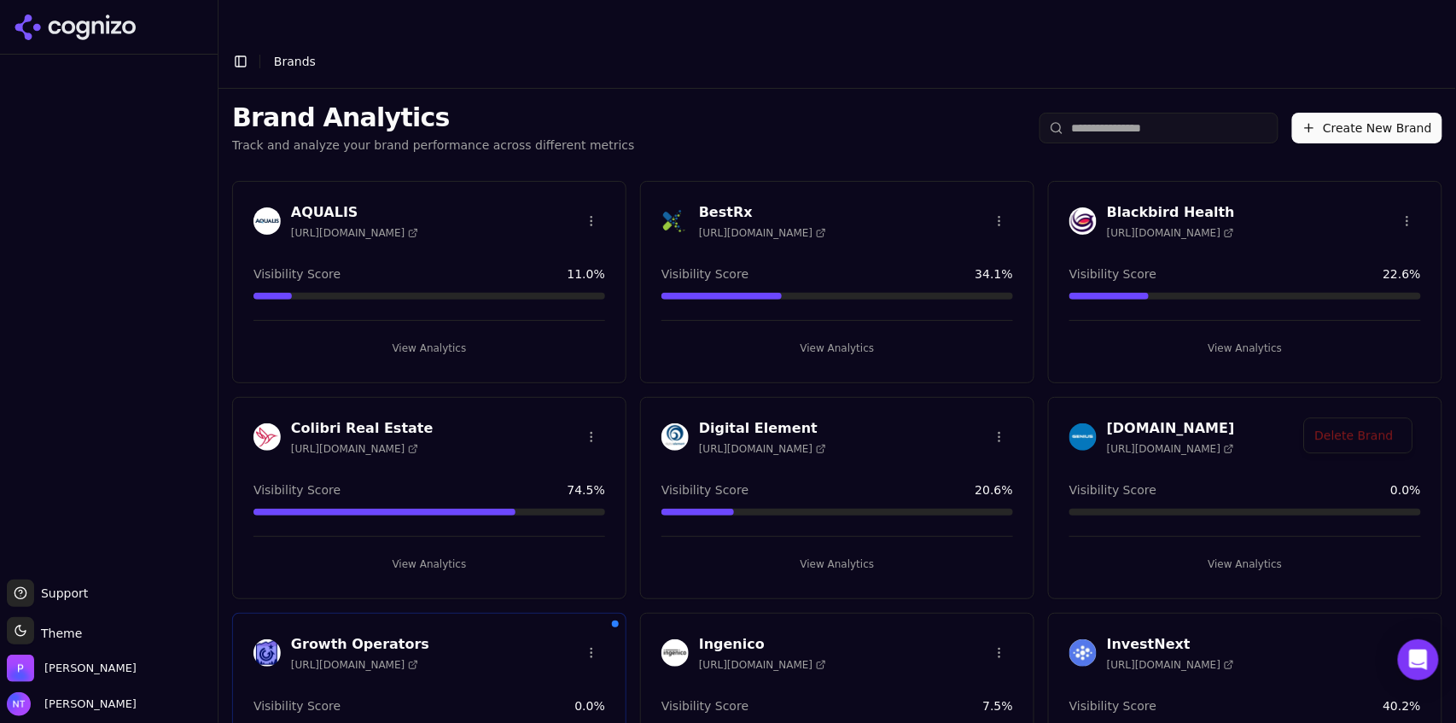
click at [1399, 401] on html "Support Support Toggle theme Theme [PERSON_NAME] Tower Toggle Sidebar Brands Br…" at bounding box center [728, 378] width 1456 height 757
click at [1350, 433] on div "Delete Brand" at bounding box center [1358, 437] width 101 height 27
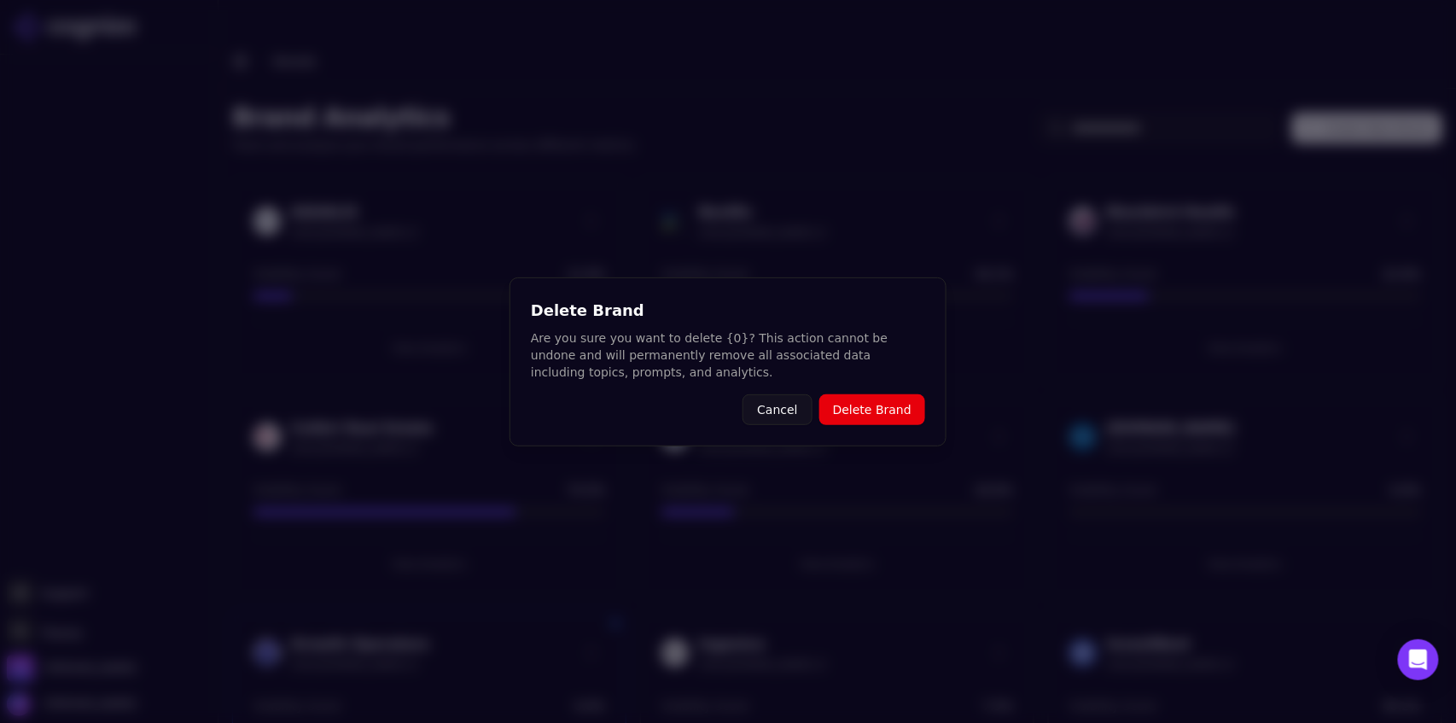
click at [884, 410] on button "Delete Brand" at bounding box center [872, 409] width 106 height 31
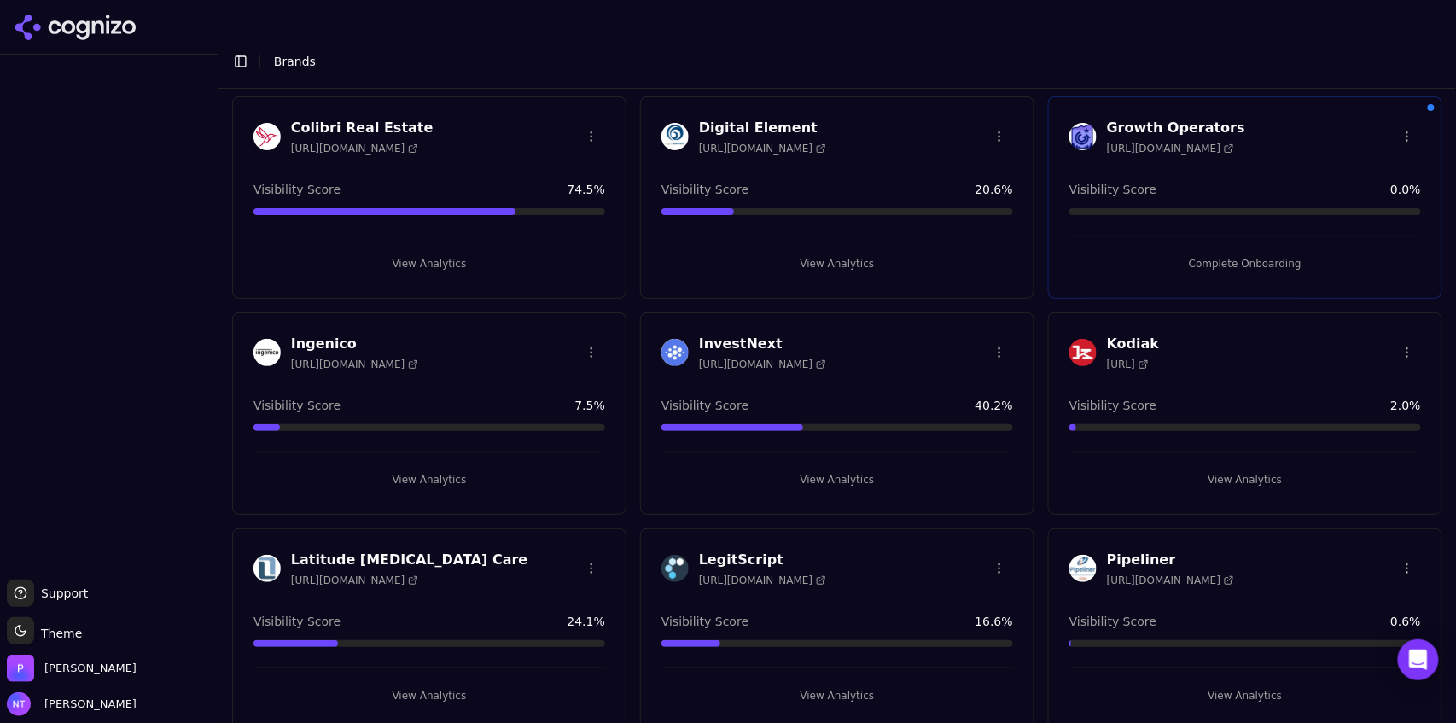
scroll to position [302, 0]
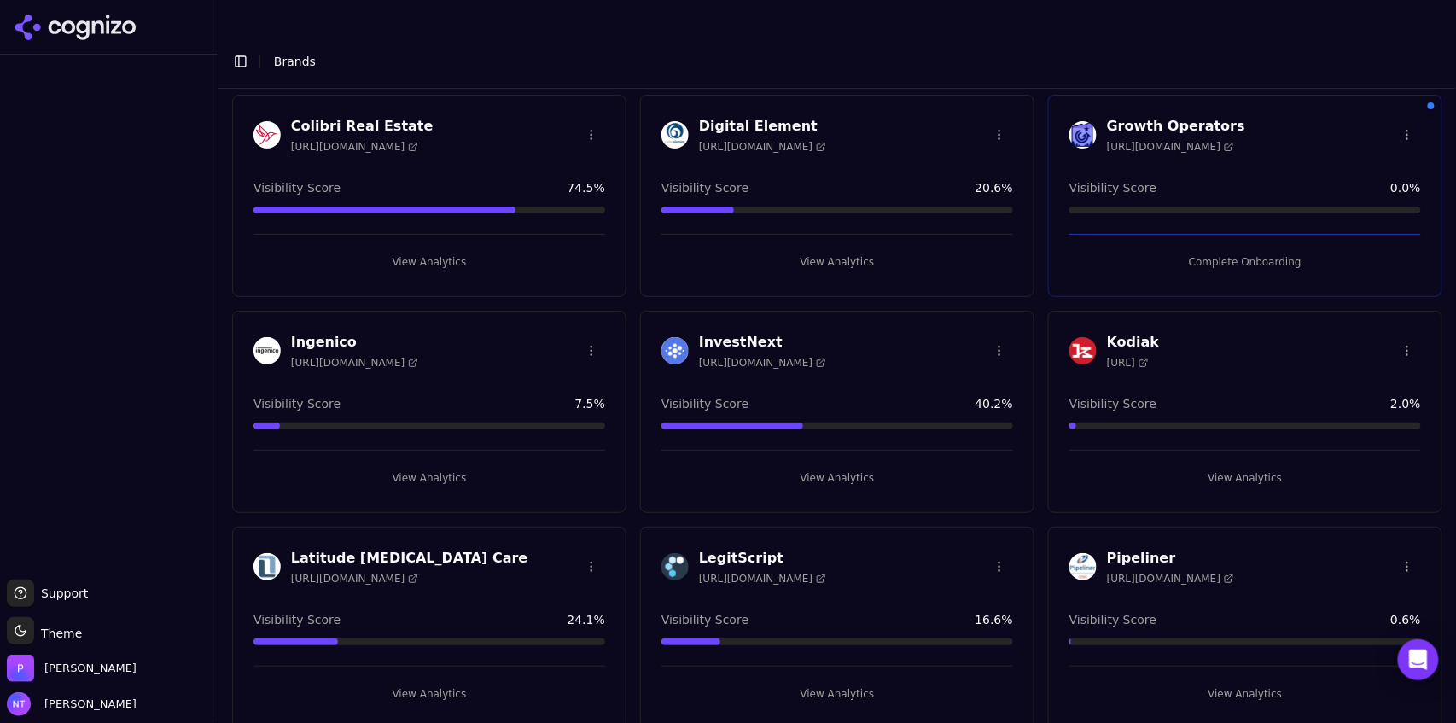
click at [1399, 315] on html "Support Support Toggle theme Theme [PERSON_NAME] Tower Toggle Sidebar Brands Br…" at bounding box center [728, 378] width 1456 height 757
click at [1337, 353] on div "Delete Brand" at bounding box center [1358, 350] width 101 height 27
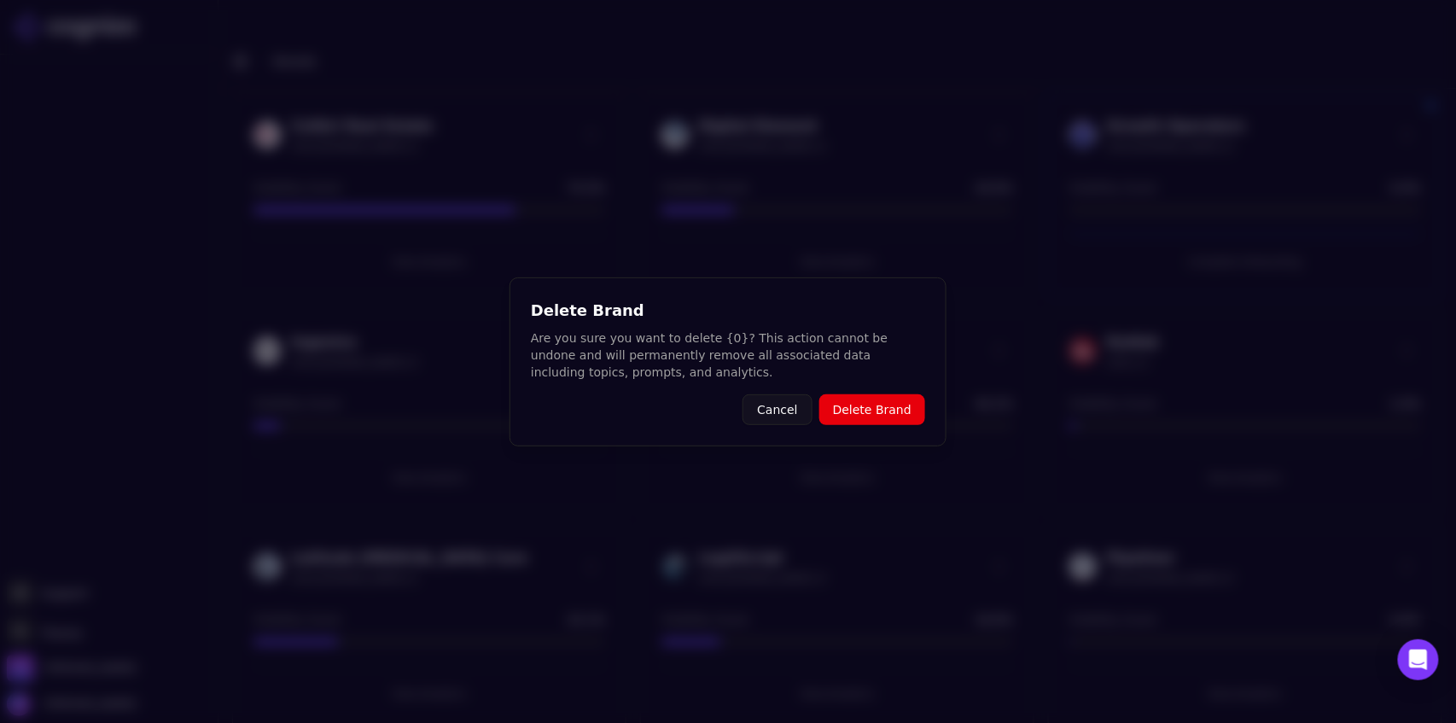
click at [874, 411] on button "Delete Brand" at bounding box center [872, 409] width 106 height 31
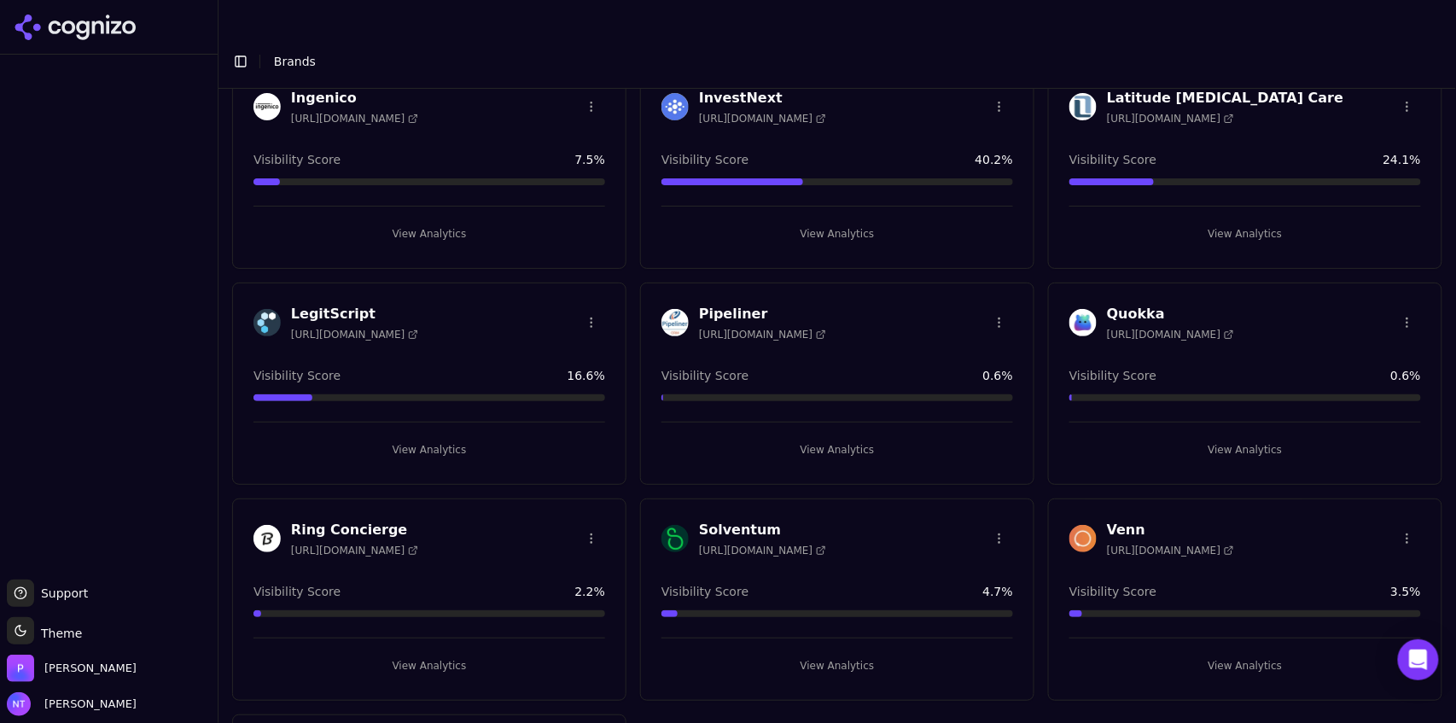
scroll to position [0, 0]
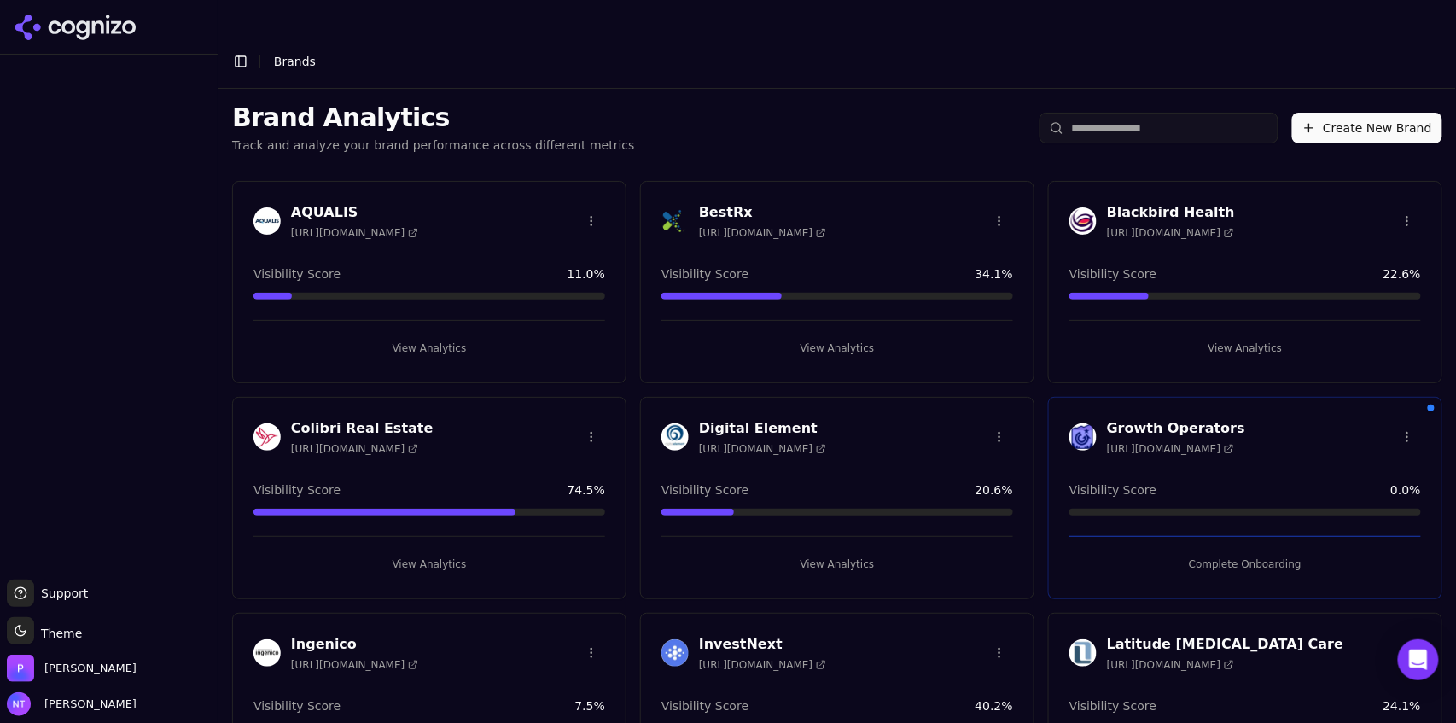
click at [1396, 189] on html "Support Support Toggle theme Theme [PERSON_NAME] Tower Toggle Sidebar Brands Br…" at bounding box center [728, 378] width 1456 height 757
click at [1354, 224] on div "Delete Brand" at bounding box center [1358, 220] width 101 height 27
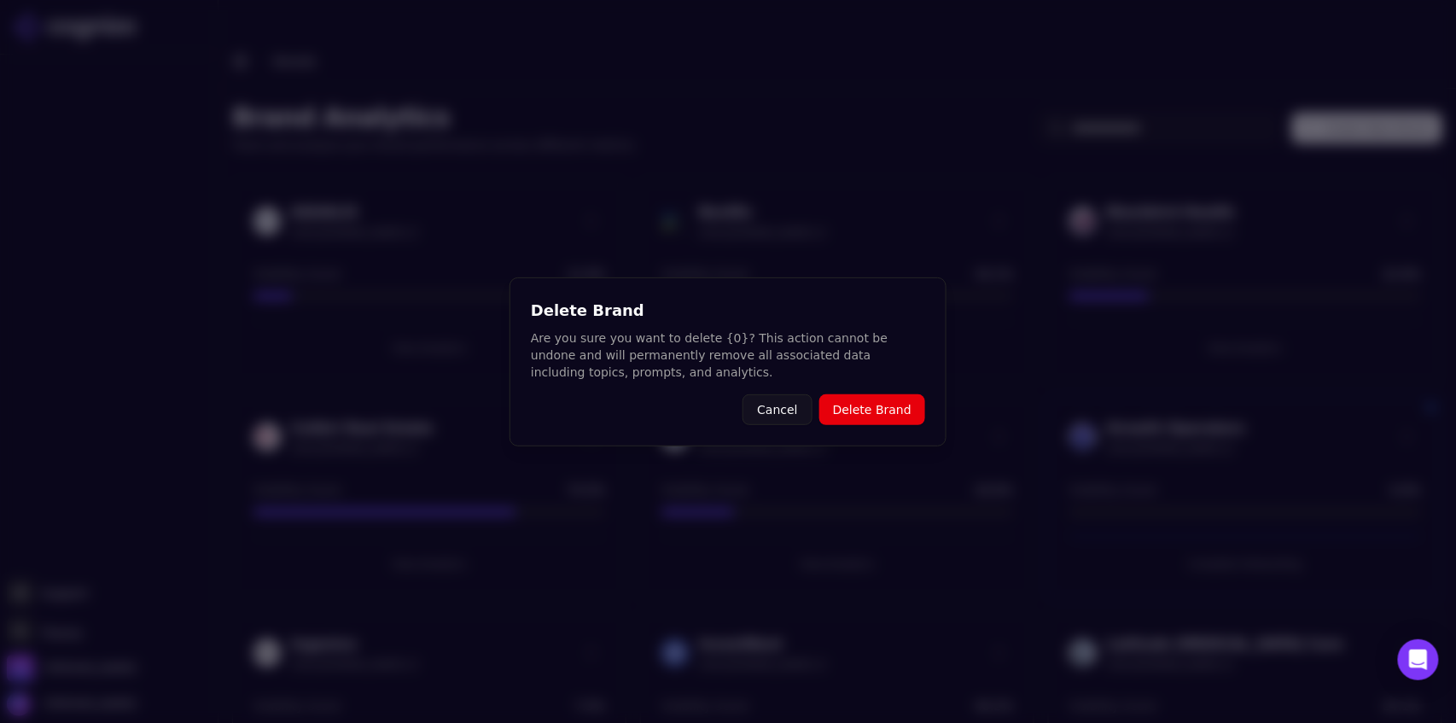
click at [877, 410] on button "Delete Brand" at bounding box center [872, 409] width 106 height 31
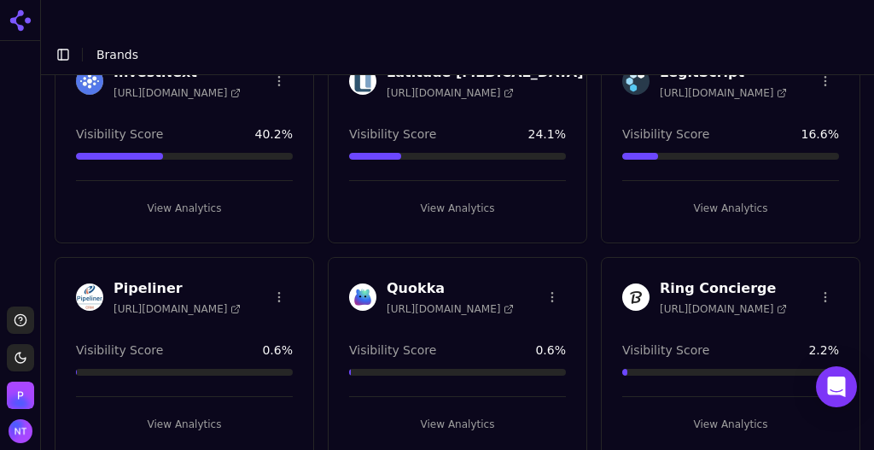
scroll to position [601, 0]
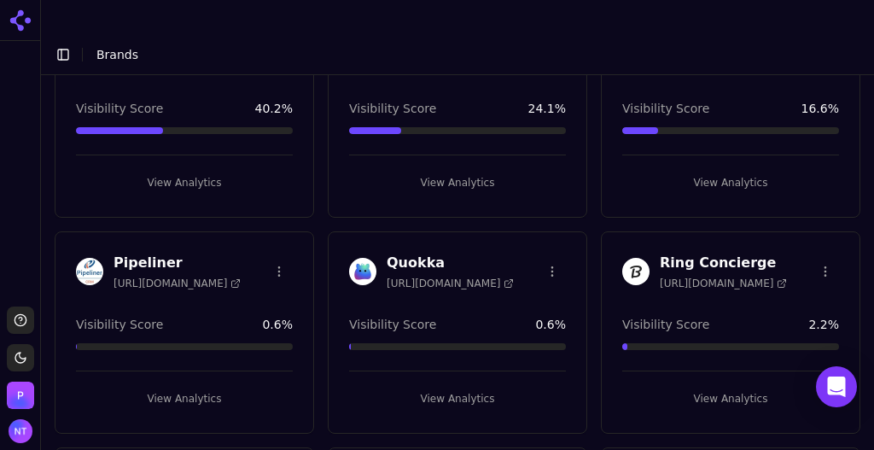
click at [548, 211] on html "Support Toggle theme [PERSON_NAME] Toggle Sidebar Brands Brand Analytics Track …" at bounding box center [437, 242] width 874 height 484
click at [515, 252] on div "Delete Brand" at bounding box center [506, 251] width 101 height 27
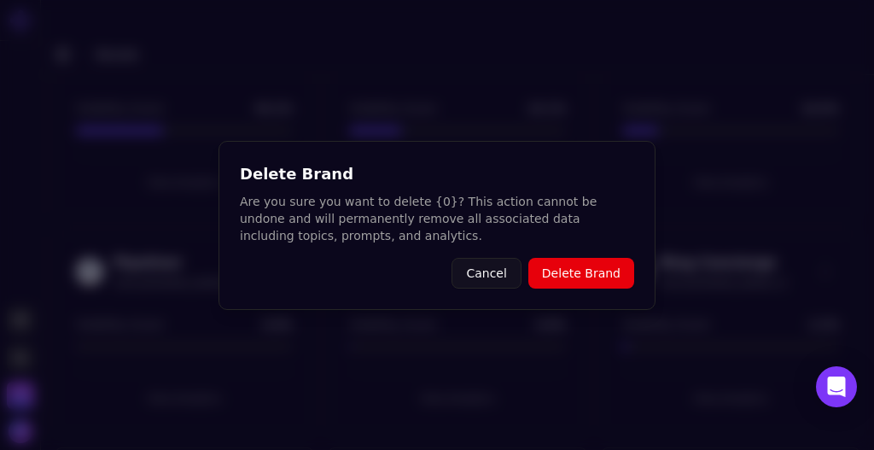
click at [578, 265] on button "Delete Brand" at bounding box center [581, 273] width 106 height 31
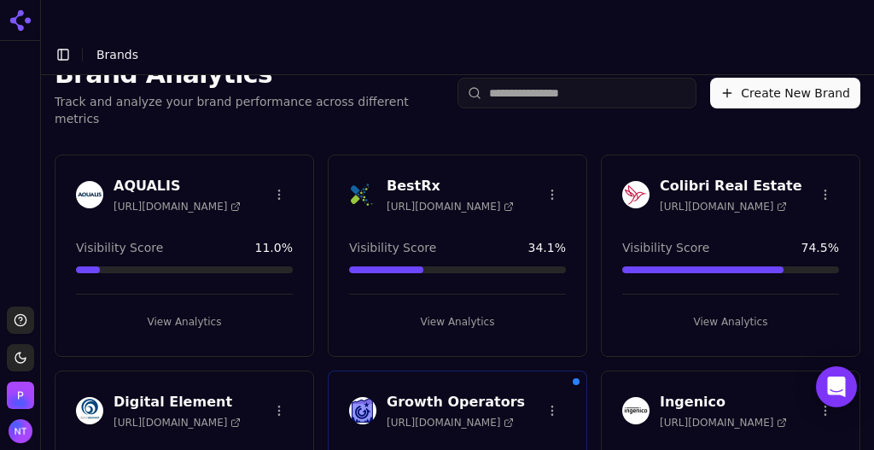
scroll to position [0, 0]
